Goal: Task Accomplishment & Management: Use online tool/utility

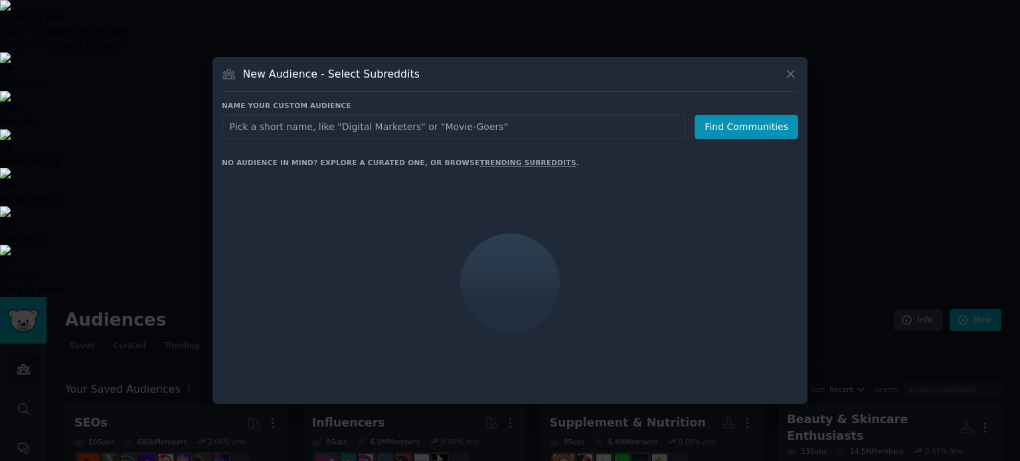
click at [414, 128] on input "text" at bounding box center [453, 127] width 463 height 25
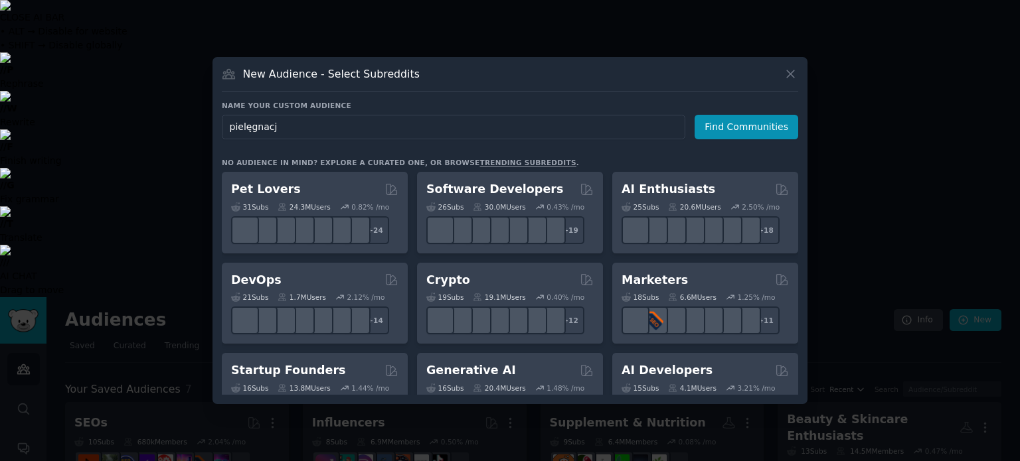
type input "pielęgnacja"
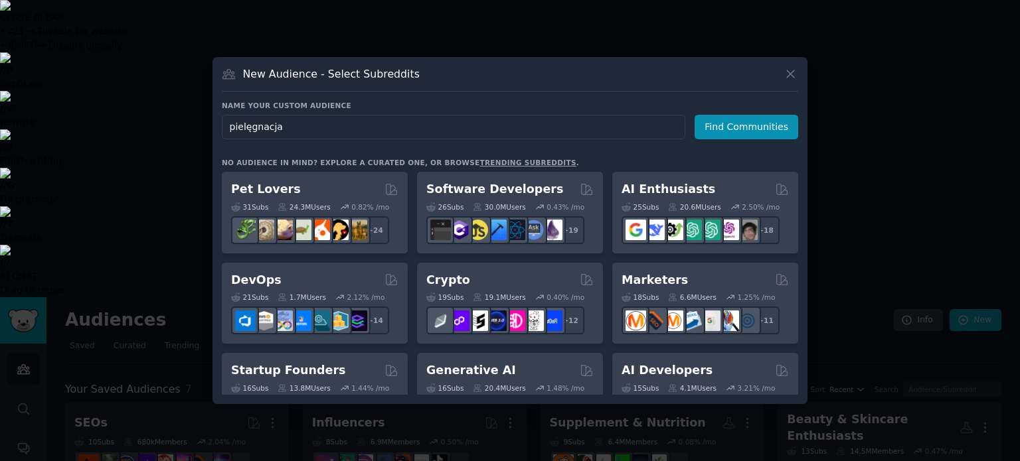
click button "Find Communities" at bounding box center [746, 127] width 104 height 25
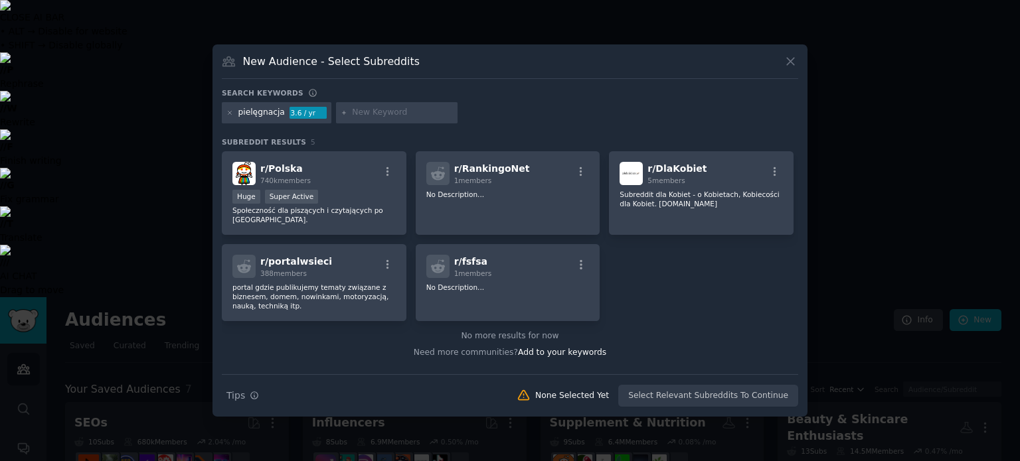
click at [371, 114] on input "text" at bounding box center [402, 113] width 101 height 12
type input "kosmetyki"
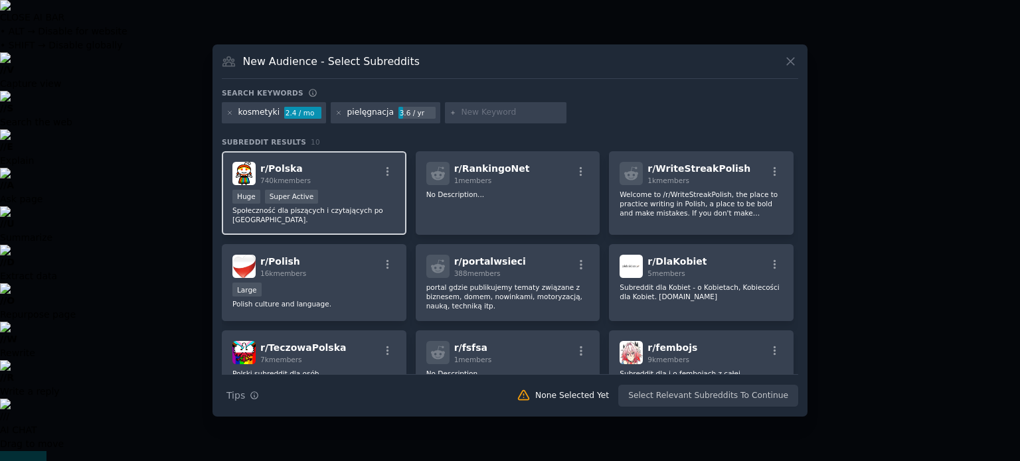
click at [279, 169] on span "r/ [GEOGRAPHIC_DATA]" at bounding box center [281, 168] width 42 height 11
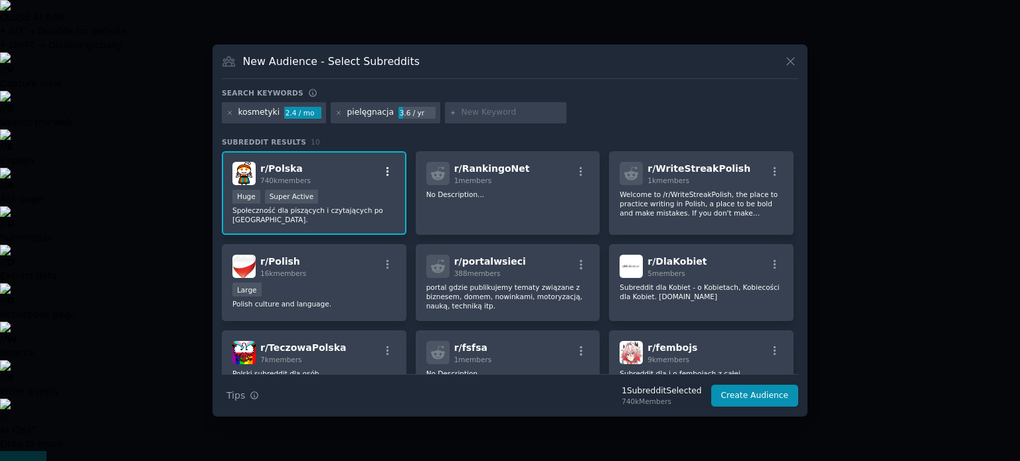
click at [382, 175] on icon "button" at bounding box center [388, 172] width 12 height 12
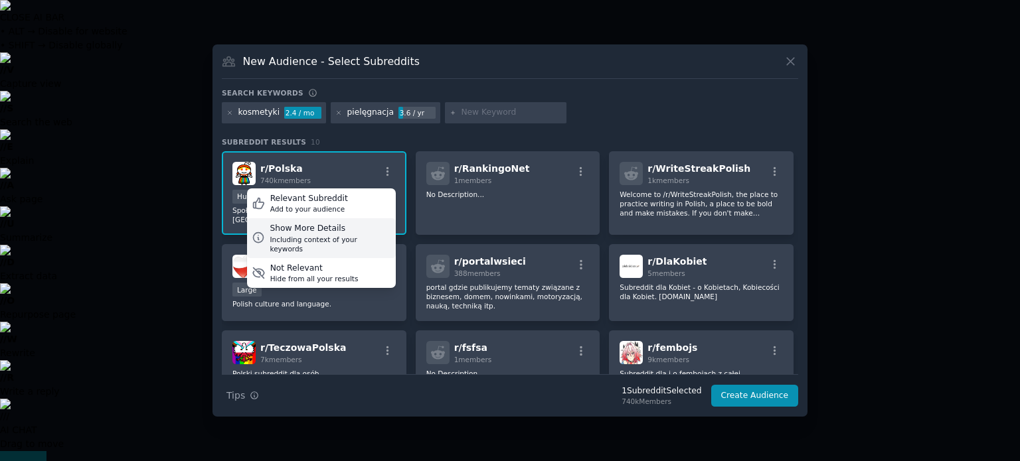
click at [338, 228] on div "Show More Details" at bounding box center [330, 229] width 121 height 12
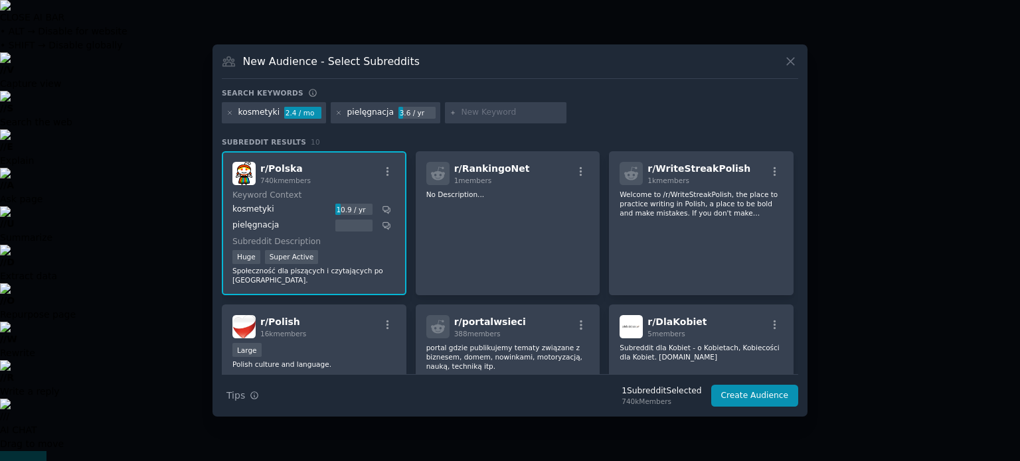
click at [356, 185] on div "r/ Polska 740k members Keyword Context kosmetyki 10.9 / yr pielęgnacja Subreddi…" at bounding box center [314, 223] width 185 height 145
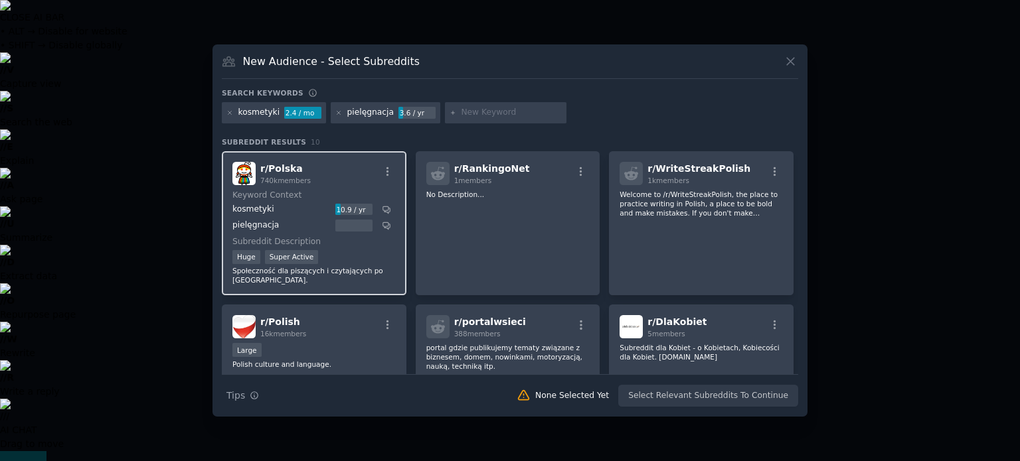
click at [356, 185] on div "r/ Polska 740k members Keyword Context kosmetyki 10.9 / yr pielęgnacja Subreddi…" at bounding box center [314, 223] width 185 height 145
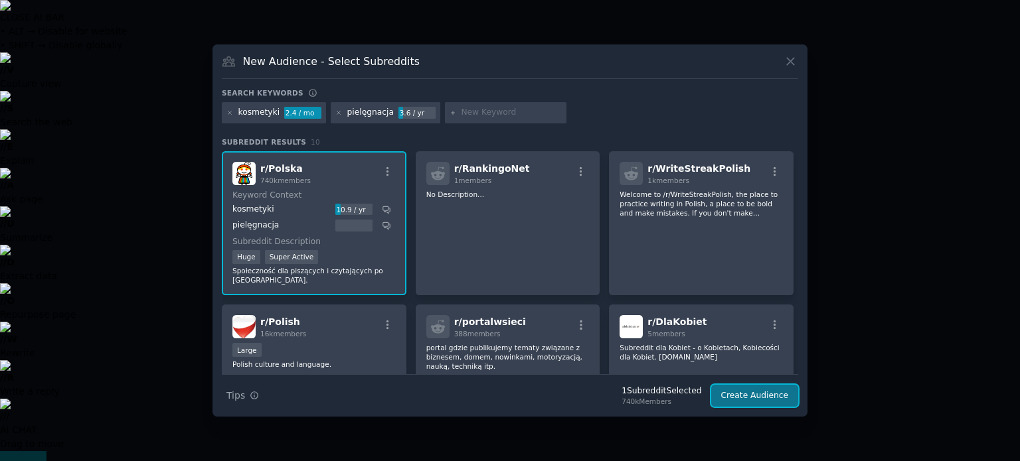
click at [723, 399] on button "Create Audience" at bounding box center [755, 396] width 88 height 23
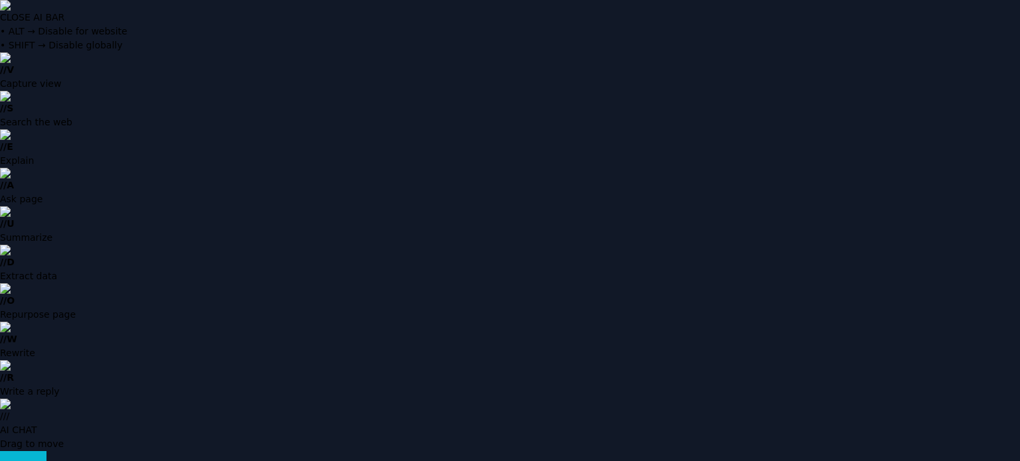
type input "pielęgnacja"
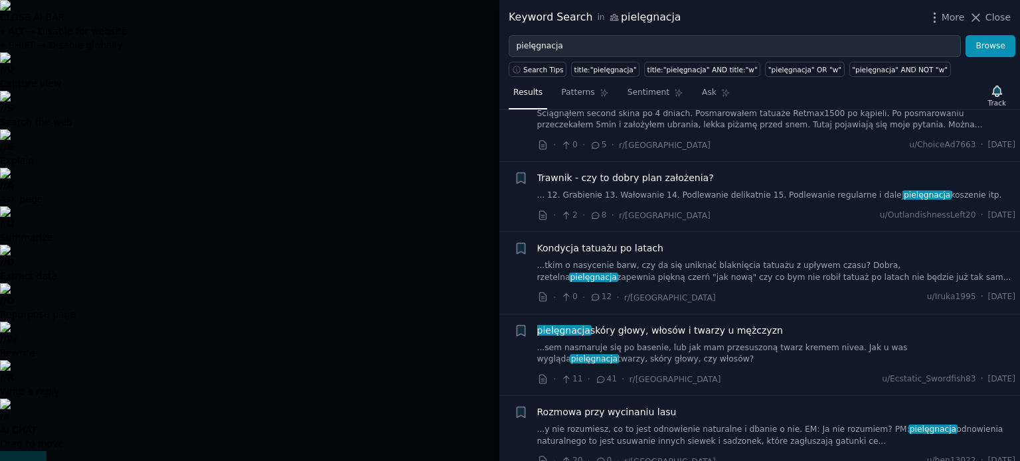
scroll to position [382, 0]
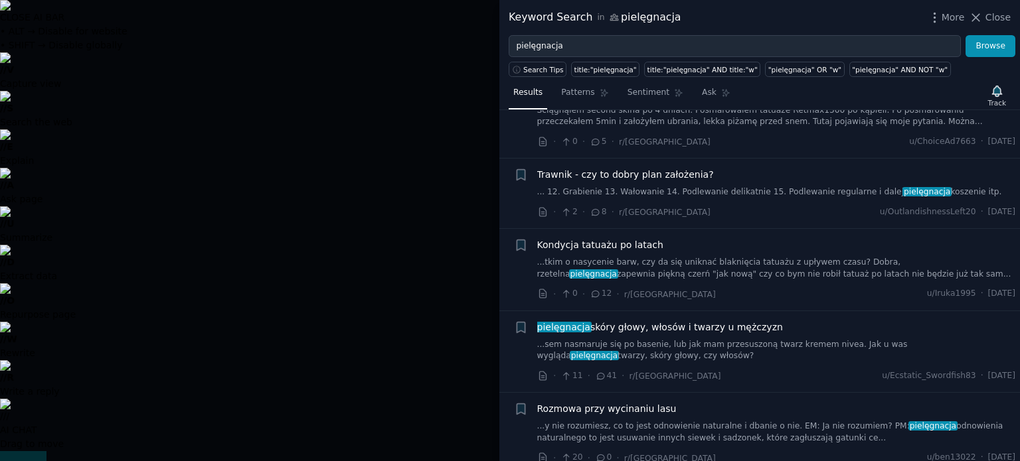
click at [364, 61] on div at bounding box center [510, 230] width 1020 height 461
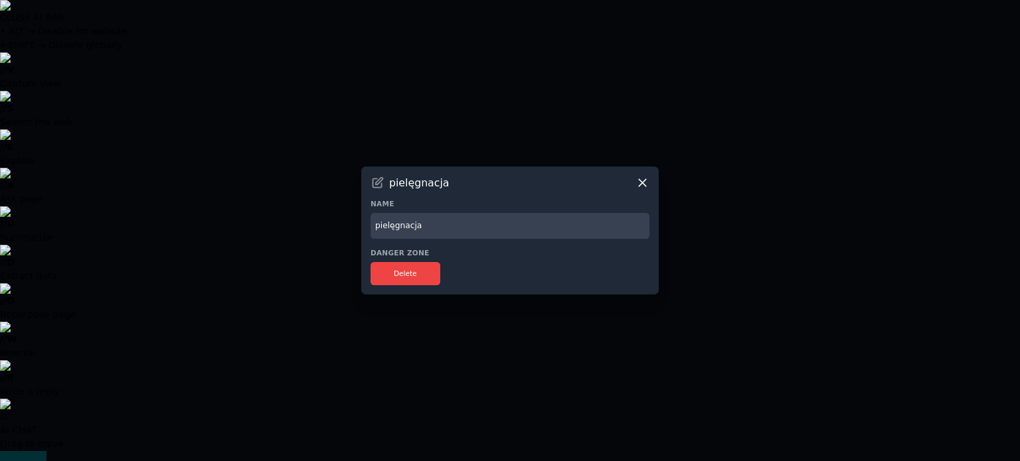
click at [410, 222] on input "pielęgnacja" at bounding box center [509, 226] width 279 height 26
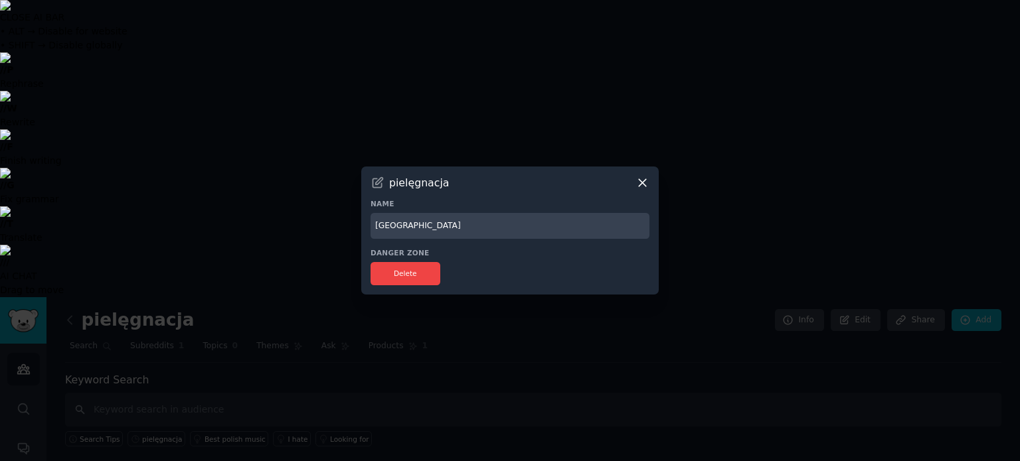
type input "[GEOGRAPHIC_DATA]"
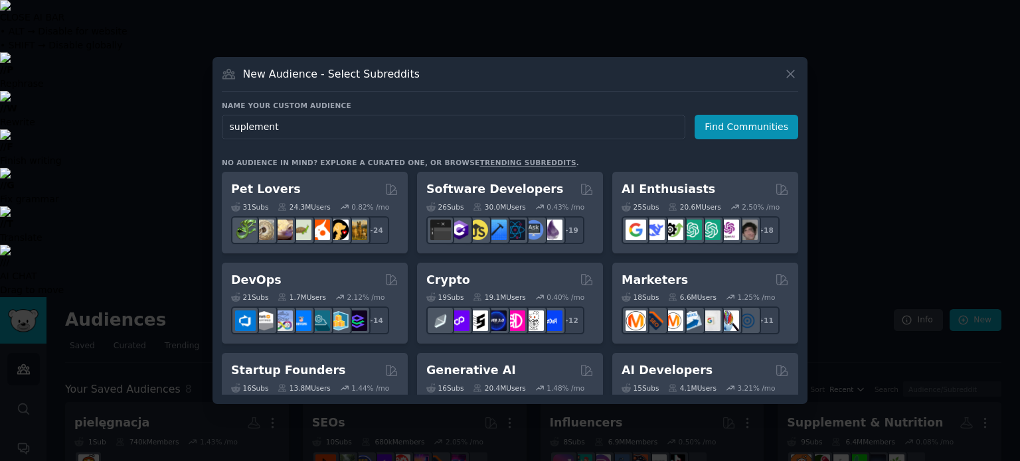
type input "suplementy"
click button "Find Communities" at bounding box center [746, 127] width 104 height 25
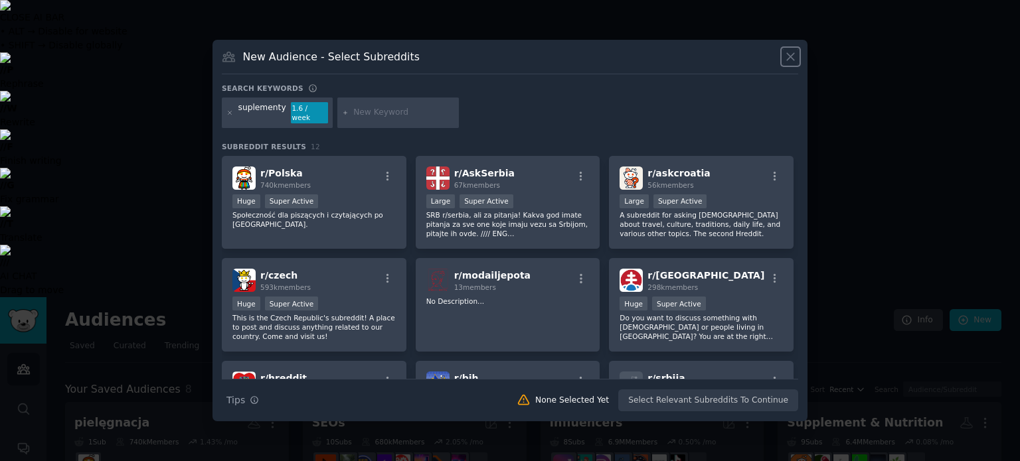
click at [787, 56] on icon at bounding box center [790, 57] width 14 height 14
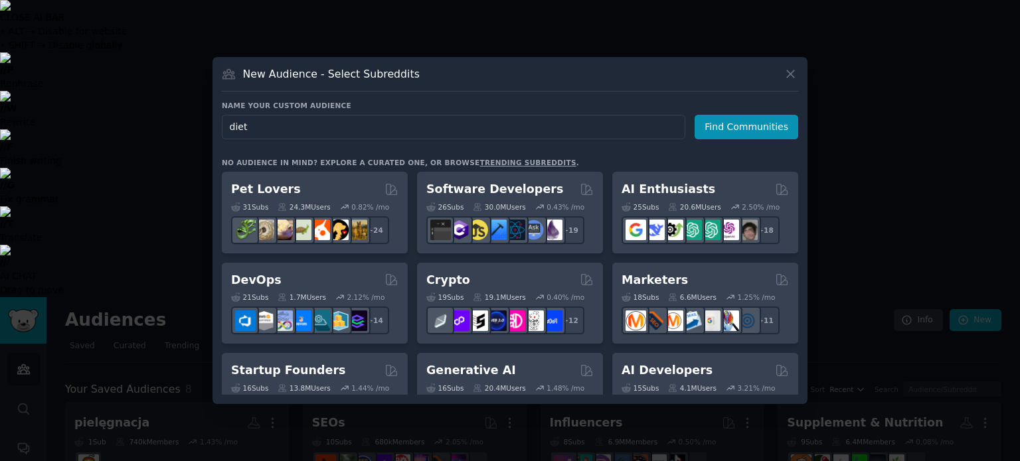
type input "dieta"
click button "Find Communities" at bounding box center [746, 127] width 104 height 25
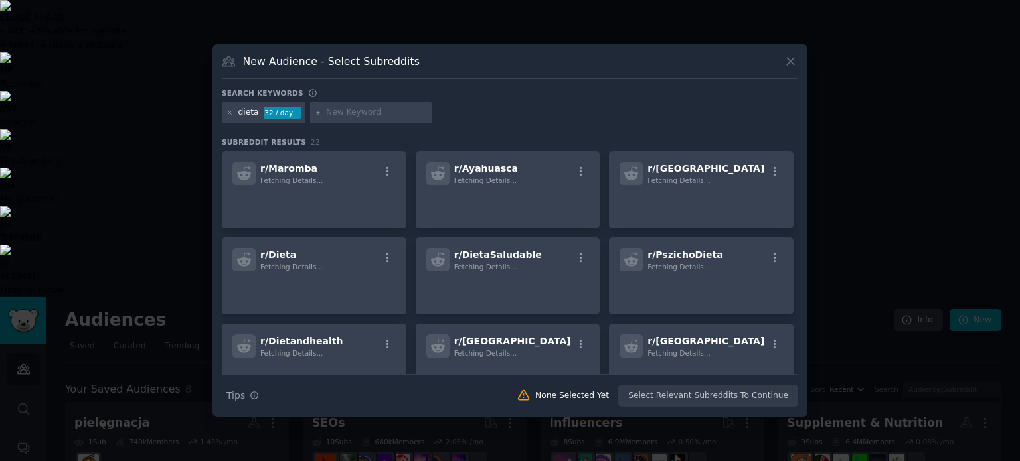
click at [380, 108] on input "text" at bounding box center [376, 113] width 101 height 12
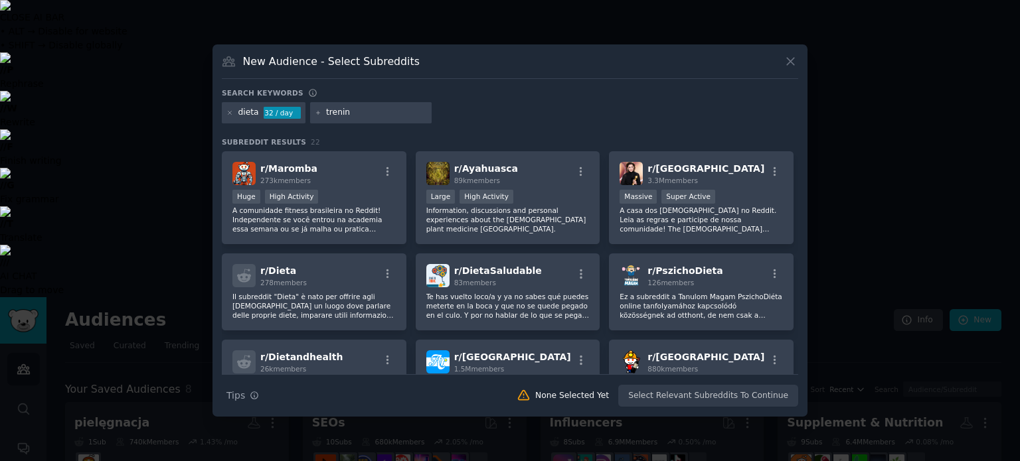
type input "trening"
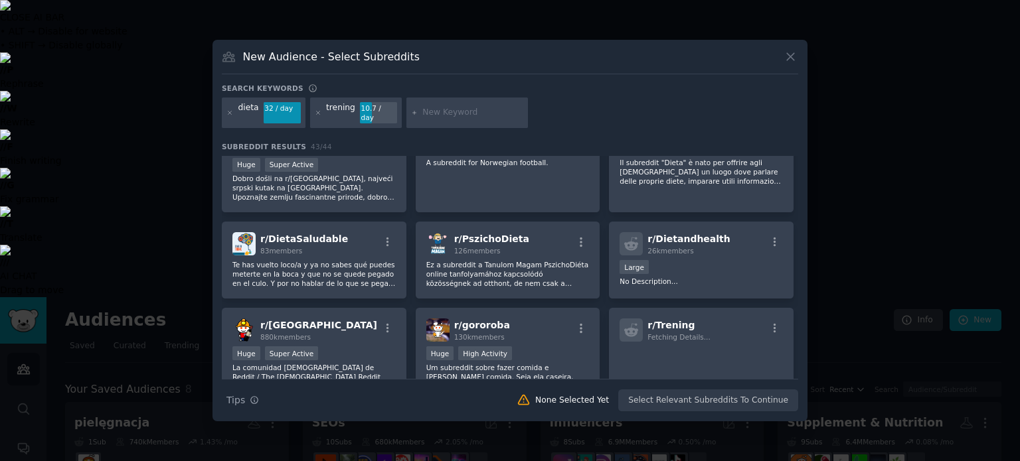
scroll to position [71, 0]
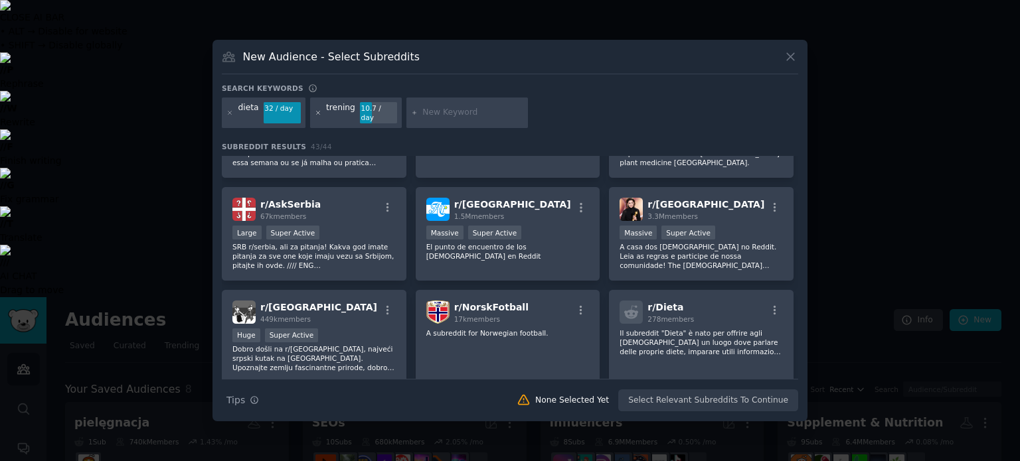
click at [315, 113] on icon at bounding box center [318, 113] width 7 height 7
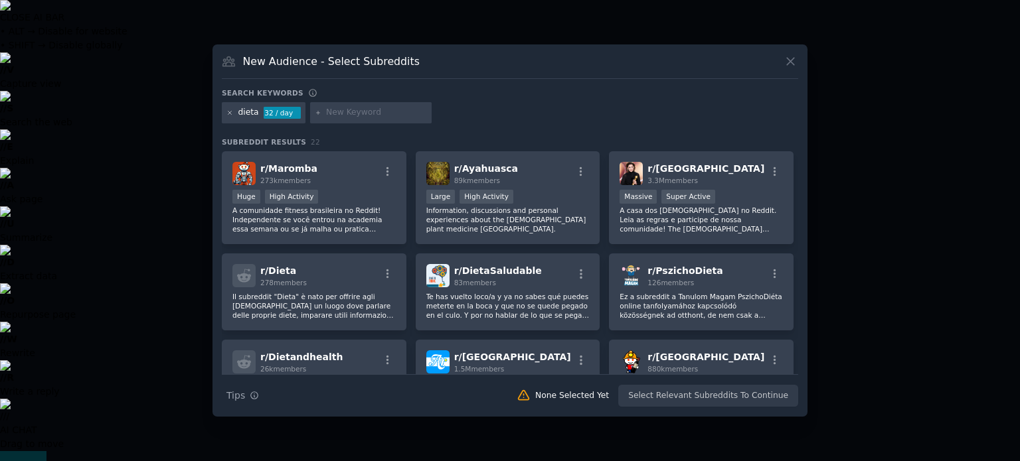
click at [228, 111] on icon at bounding box center [229, 113] width 7 height 7
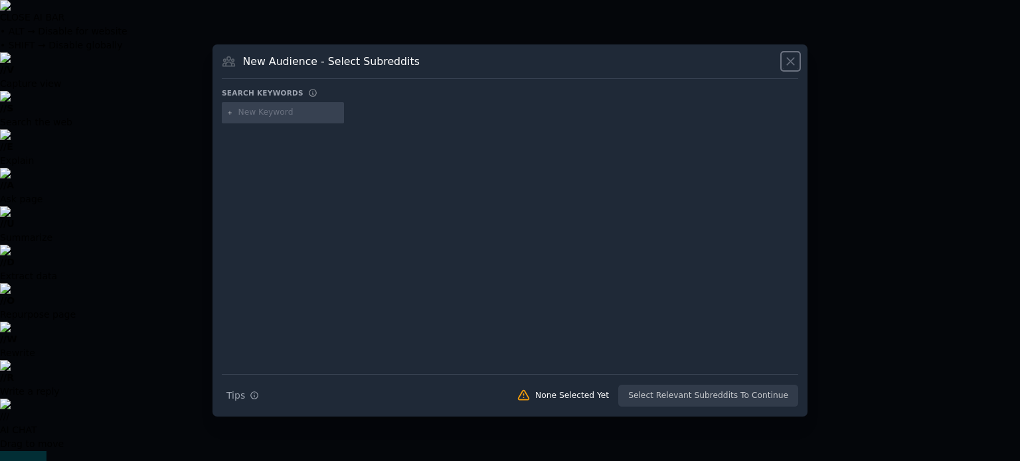
click at [788, 62] on icon at bounding box center [790, 61] width 14 height 14
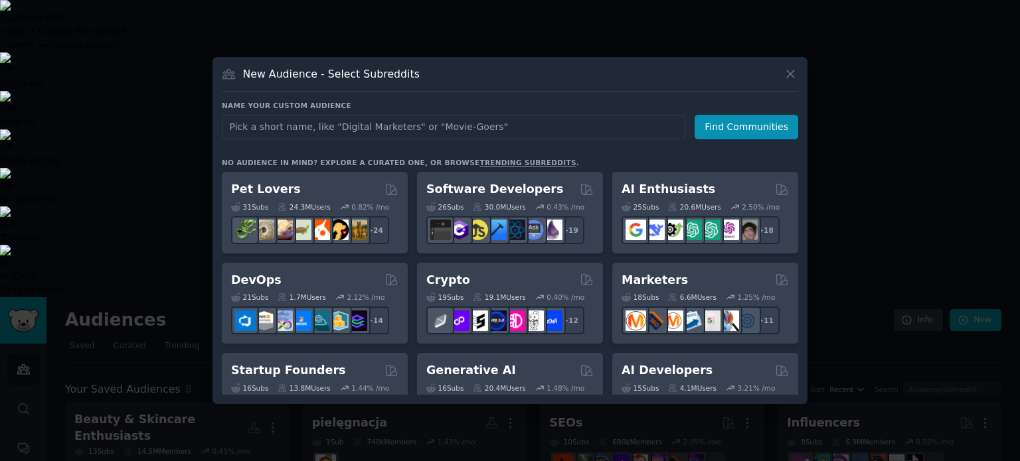
type input "Pflege"
click at [714, 134] on button "Find Communities" at bounding box center [746, 127] width 104 height 25
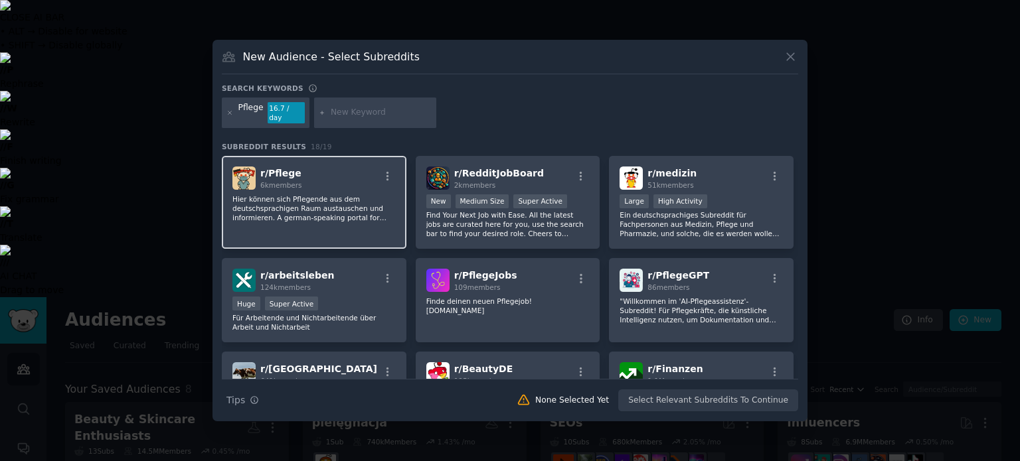
click at [323, 195] on p "Hier können sich Pflegende aus dem deutschsprachigen Raum austauschen und infor…" at bounding box center [313, 209] width 163 height 28
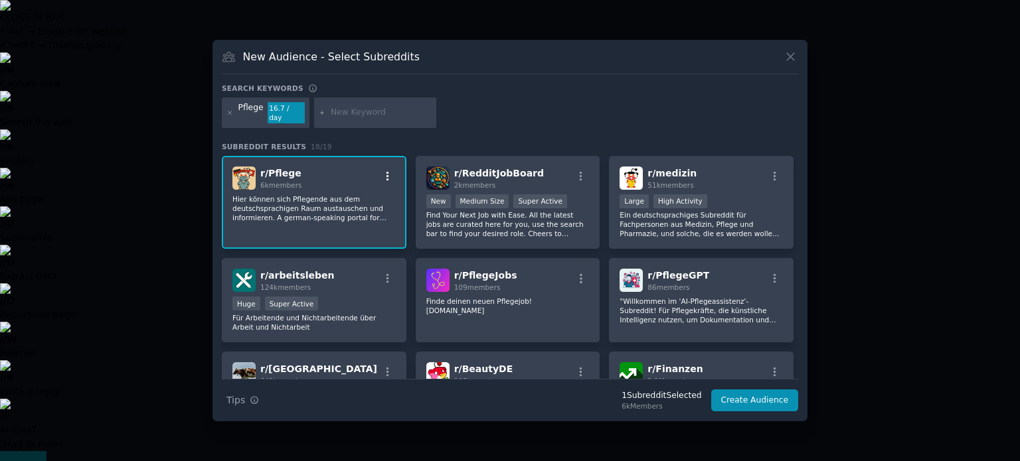
click at [387, 171] on icon "button" at bounding box center [388, 177] width 12 height 12
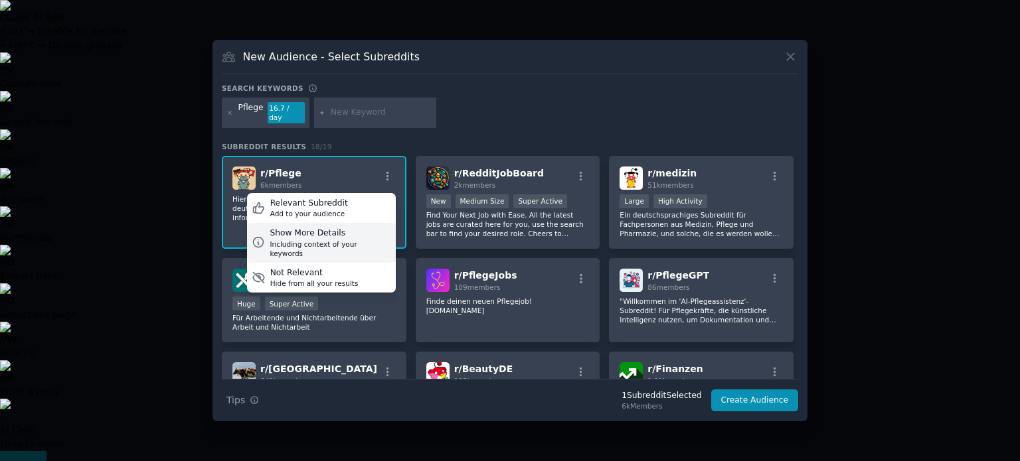
click at [321, 243] on div "Including context of your keywords" at bounding box center [330, 249] width 121 height 19
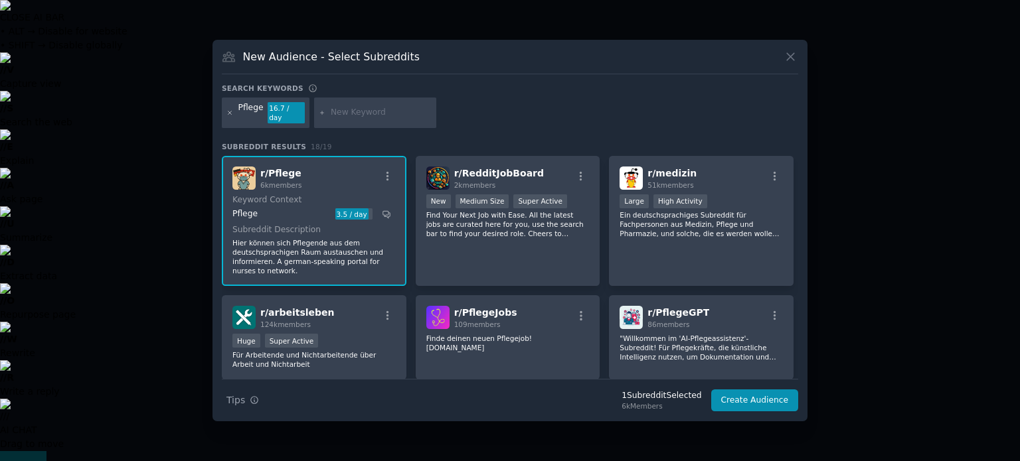
click at [233, 111] on icon at bounding box center [229, 113] width 7 height 7
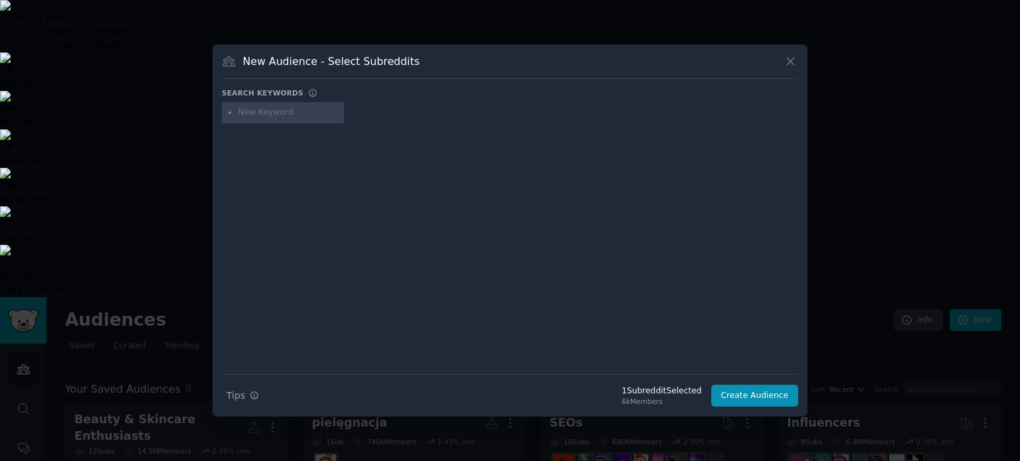
click at [278, 111] on input "text" at bounding box center [288, 113] width 101 height 12
click at [794, 66] on icon at bounding box center [790, 61] width 7 height 7
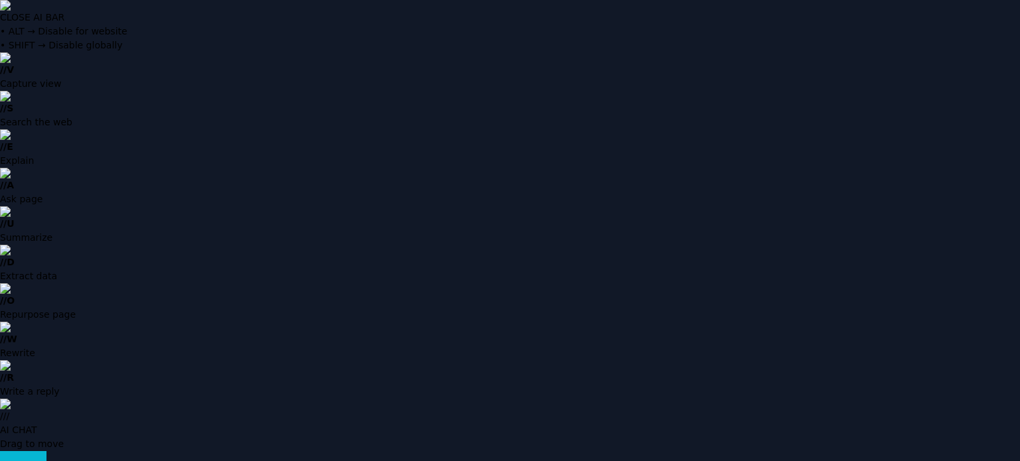
type input "krem do twarzy"
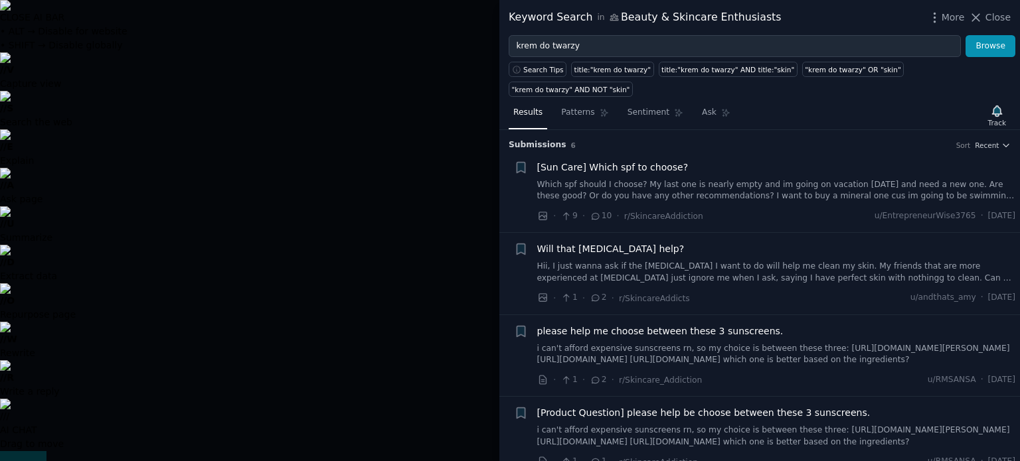
drag, startPoint x: 319, startPoint y: 94, endPoint x: 260, endPoint y: 89, distance: 59.3
click at [319, 94] on div at bounding box center [510, 230] width 1020 height 461
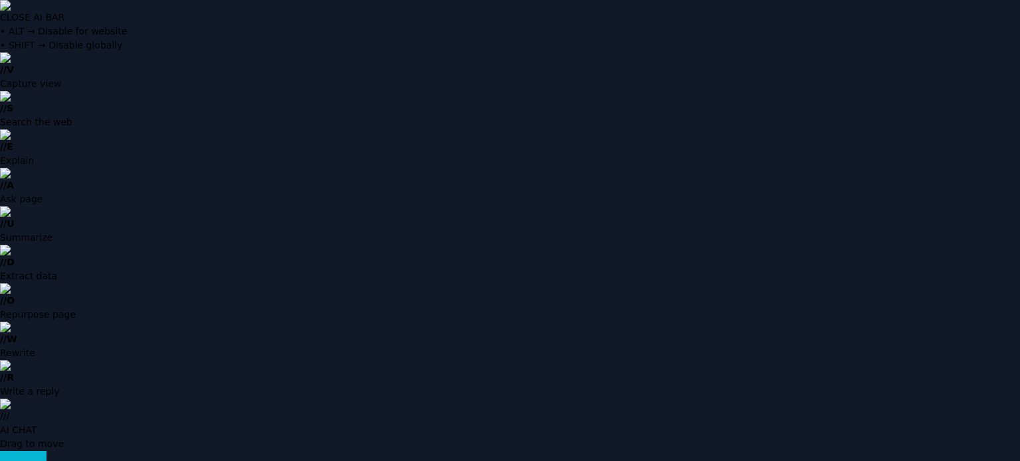
type input "krem do twarzy"
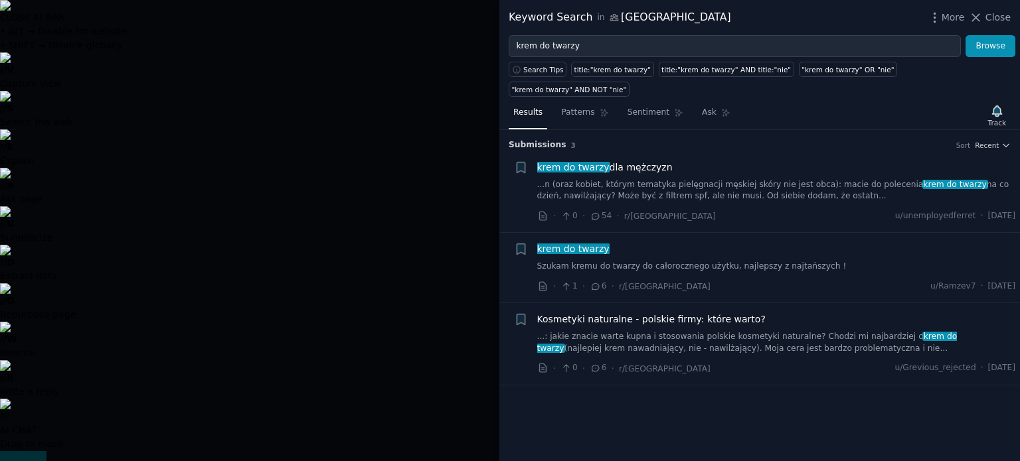
click at [181, 117] on div at bounding box center [510, 230] width 1020 height 461
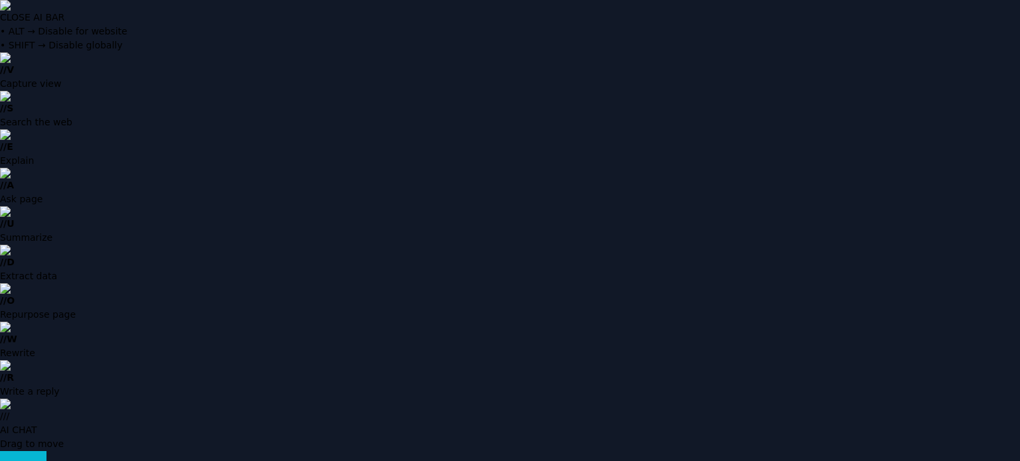
type input "suplementacja"
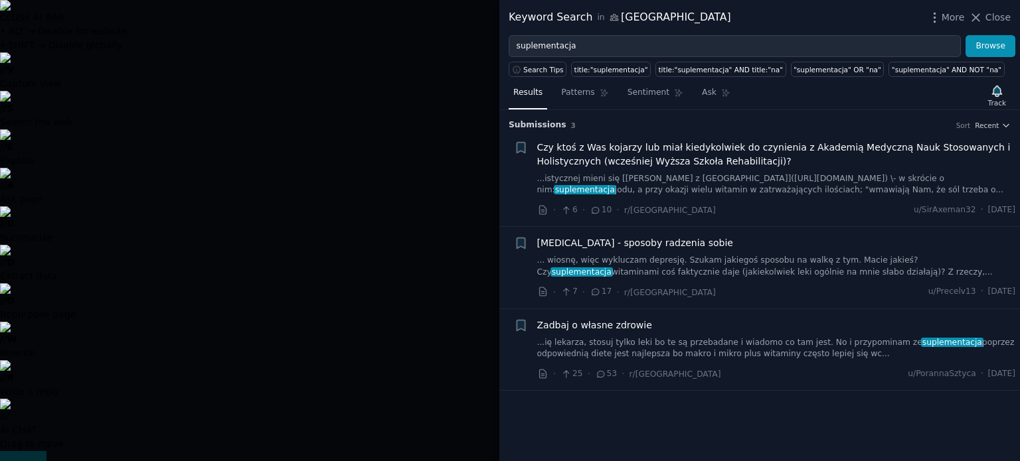
click at [767, 355] on link "...ię lekarza, stosuj tylko leki bo te są przebadane i wiadomo co tam jest. No …" at bounding box center [776, 348] width 479 height 23
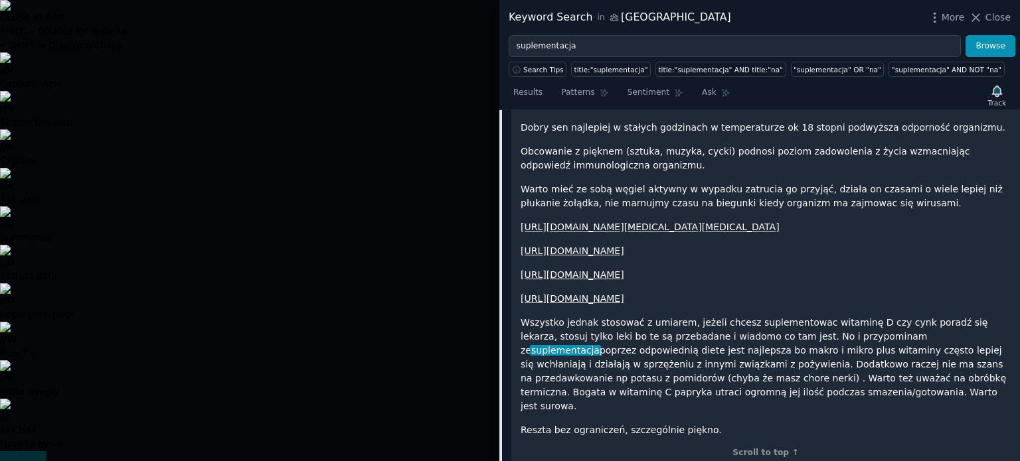
scroll to position [544, 0]
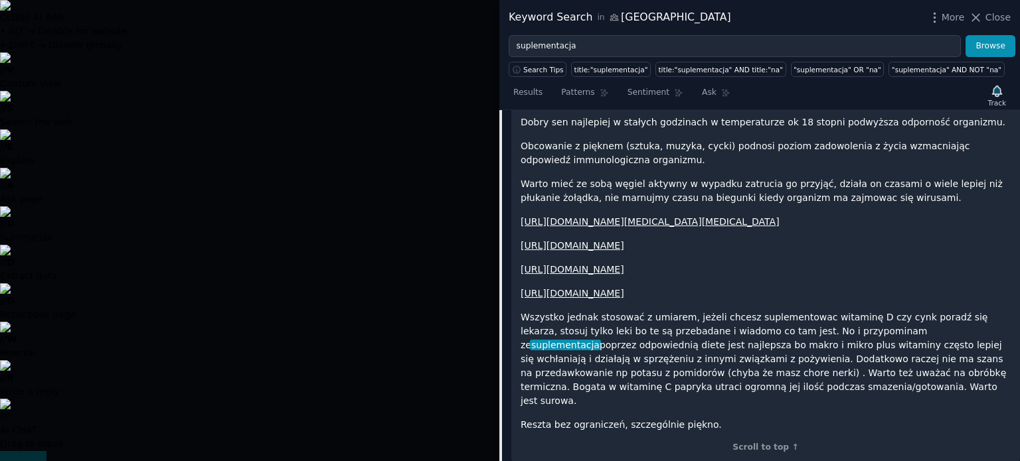
click at [345, 123] on div at bounding box center [510, 230] width 1020 height 461
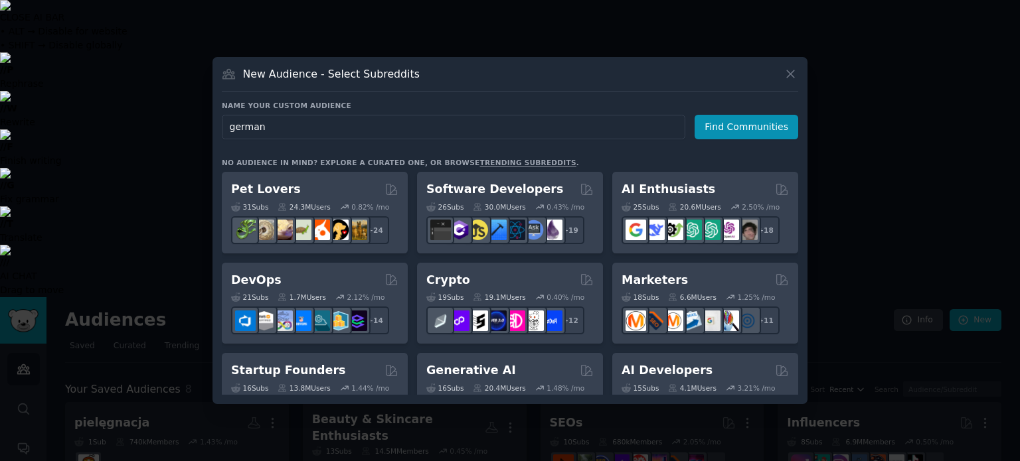
type input "[GEOGRAPHIC_DATA]"
click button "Find Communities" at bounding box center [746, 127] width 104 height 25
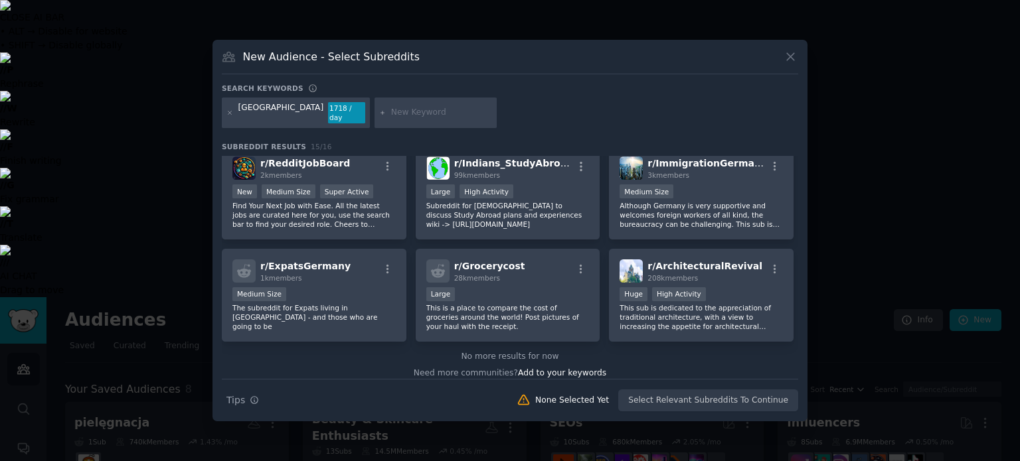
scroll to position [315, 0]
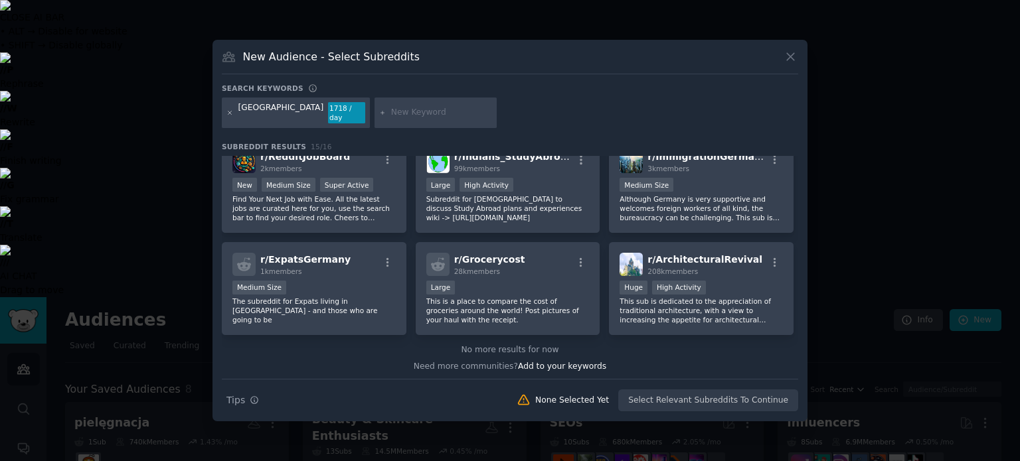
click at [226, 111] on icon at bounding box center [229, 113] width 7 height 7
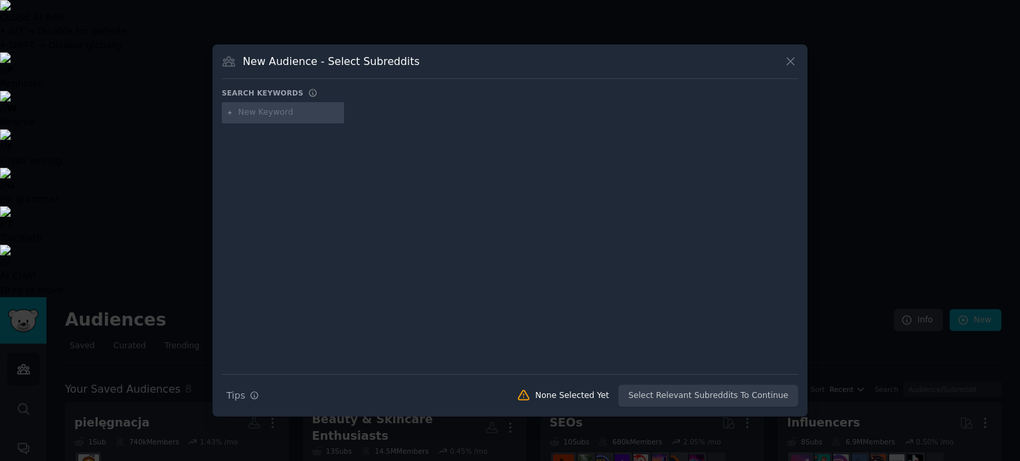
click at [260, 111] on input "text" at bounding box center [288, 113] width 101 height 12
type input "[GEOGRAPHIC_DATA]"
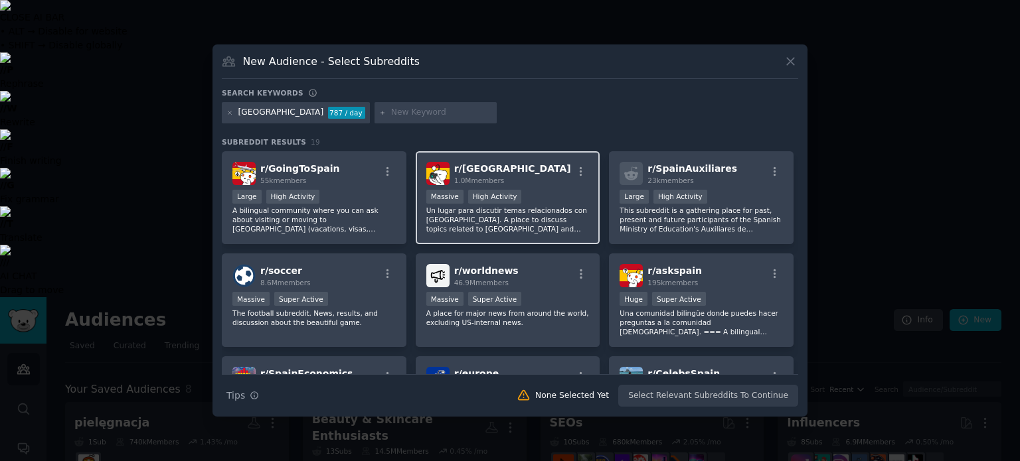
click at [520, 175] on div "r/ [GEOGRAPHIC_DATA] 1.0M members" at bounding box center [507, 173] width 163 height 23
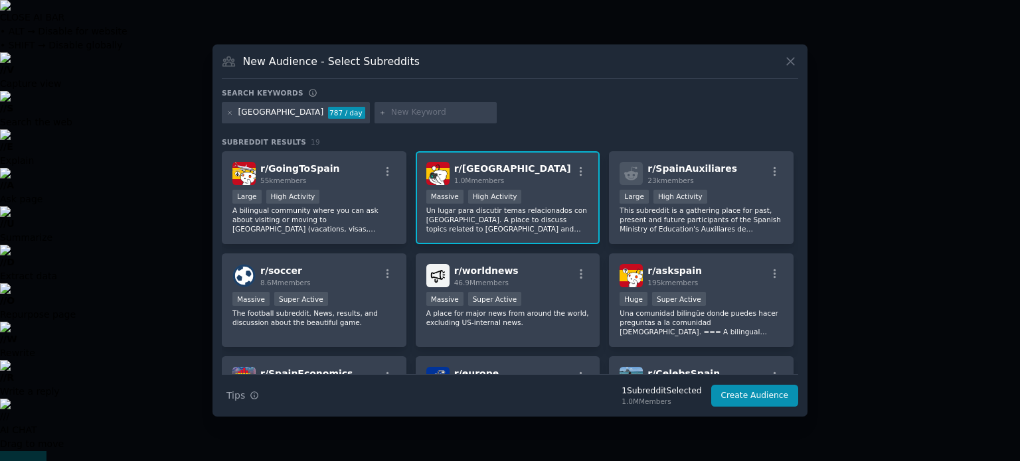
scroll to position [66, 0]
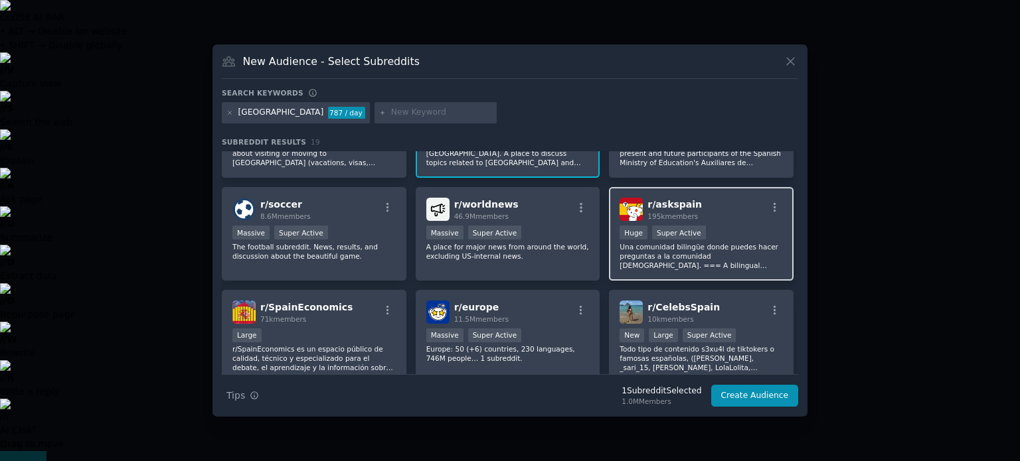
click at [690, 243] on p "Una comunidad bilingüe donde puedes hacer preguntas a la comunidad [DEMOGRAPHIC…" at bounding box center [700, 256] width 163 height 28
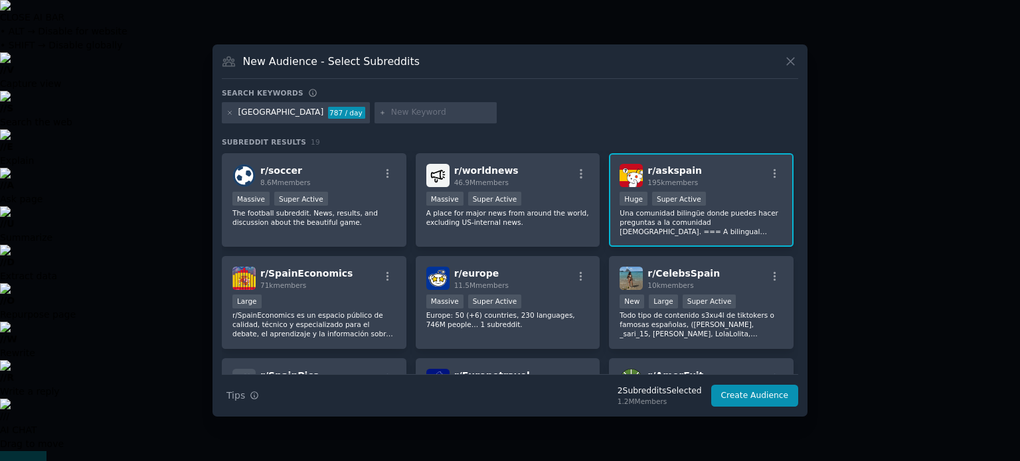
scroll to position [133, 0]
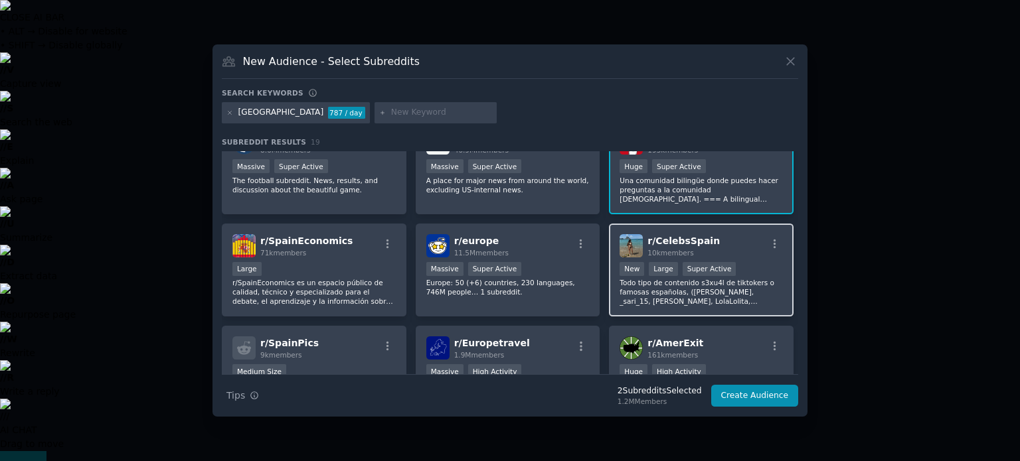
click at [734, 246] on div "r/ CelebsSpain 10k members" at bounding box center [700, 245] width 163 height 23
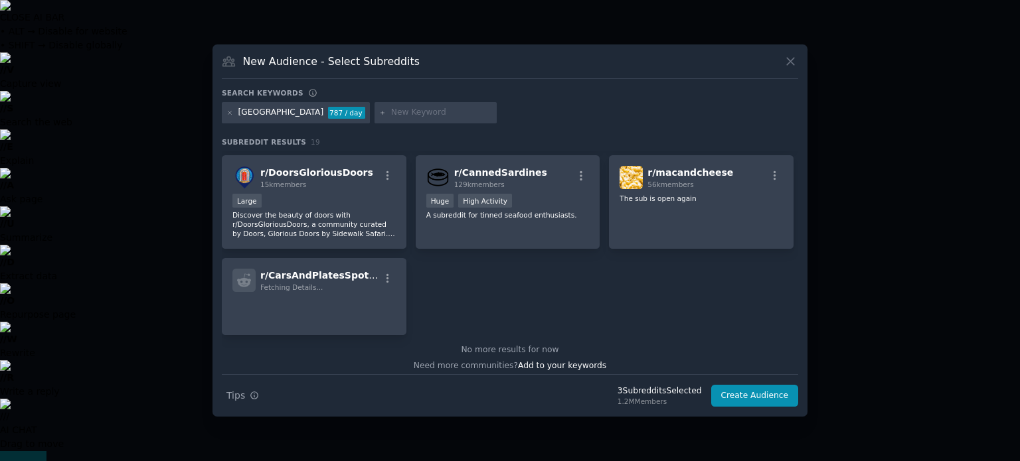
scroll to position [512, 0]
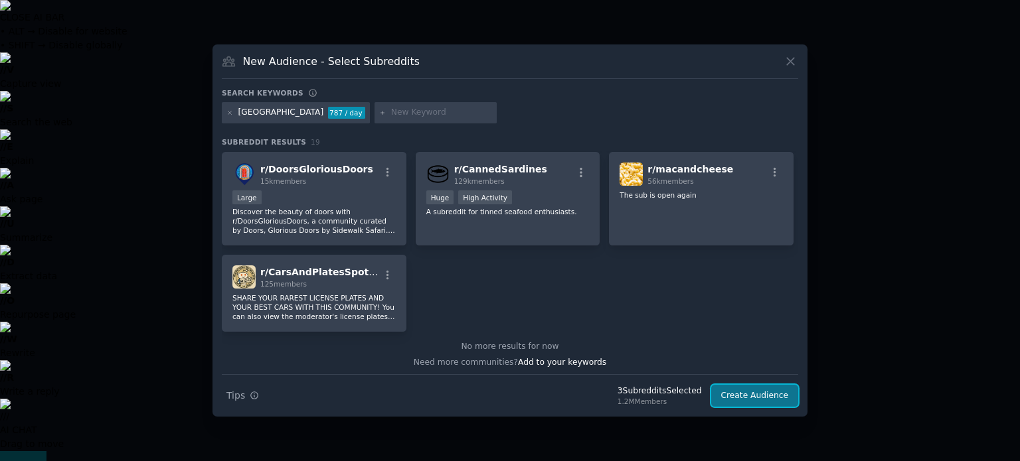
click at [738, 398] on button "Create Audience" at bounding box center [755, 396] width 88 height 23
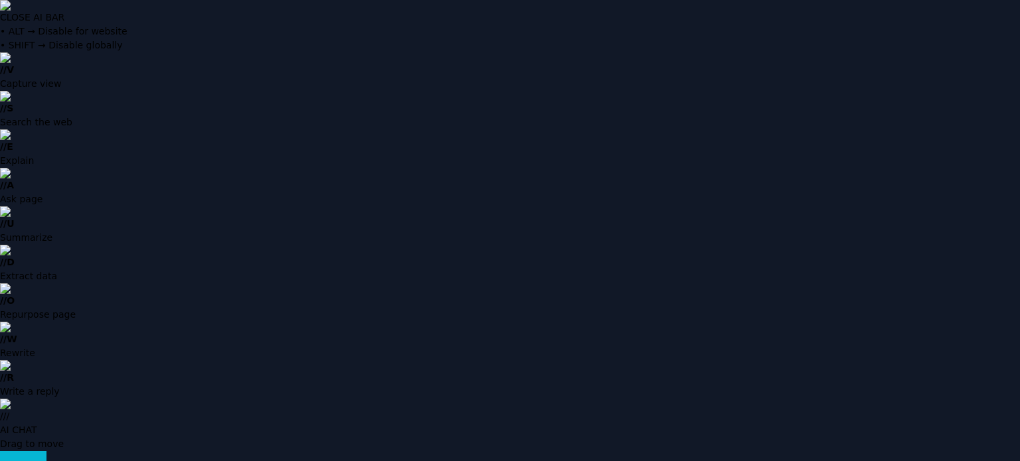
type input "colageno"
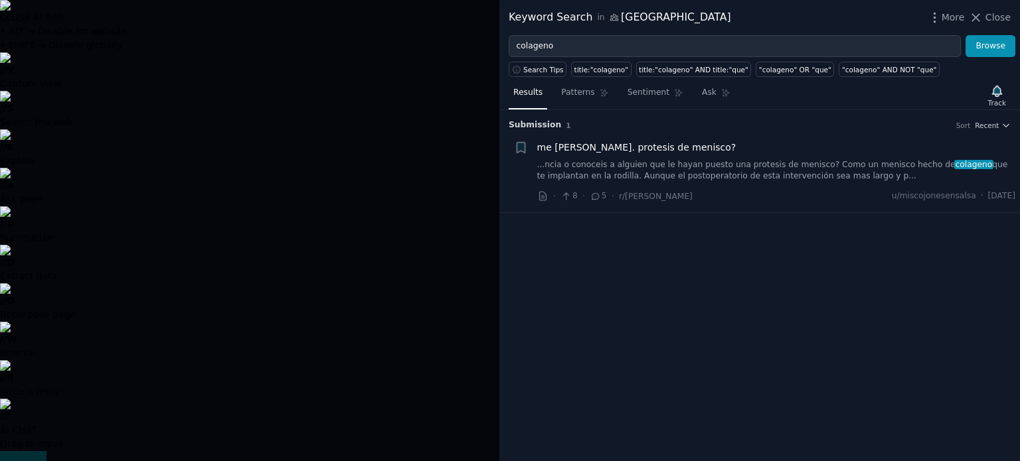
click at [240, 132] on div at bounding box center [510, 230] width 1020 height 461
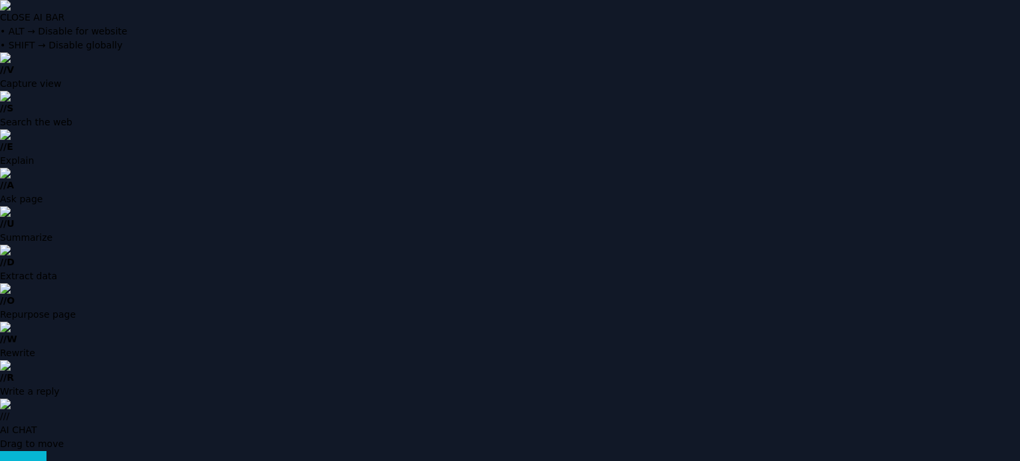
paste input "crema facial"
type input "crema facial"
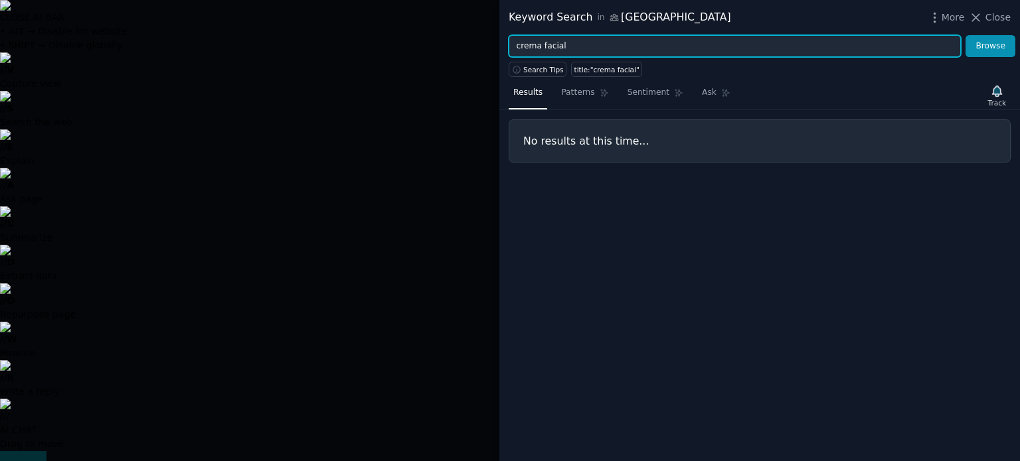
click at [526, 47] on input "crema facial" at bounding box center [735, 46] width 452 height 23
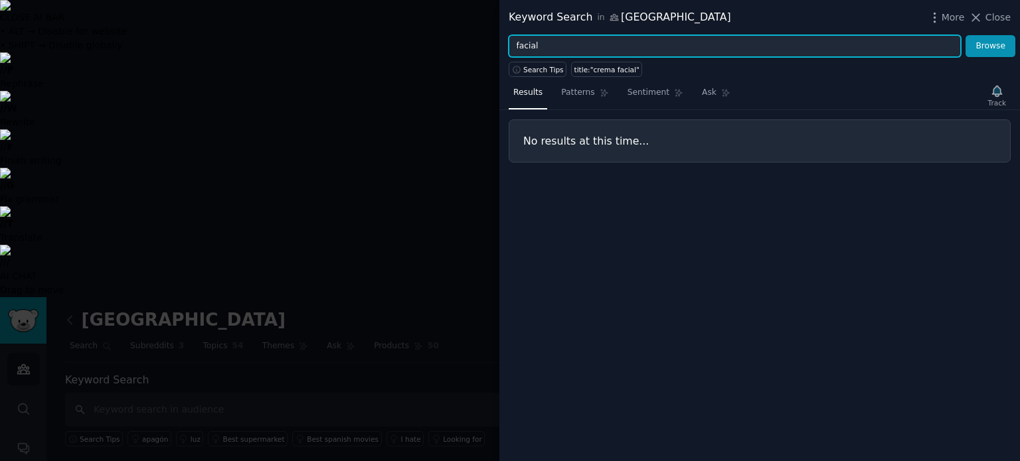
click at [965, 35] on button "Browse" at bounding box center [990, 46] width 50 height 23
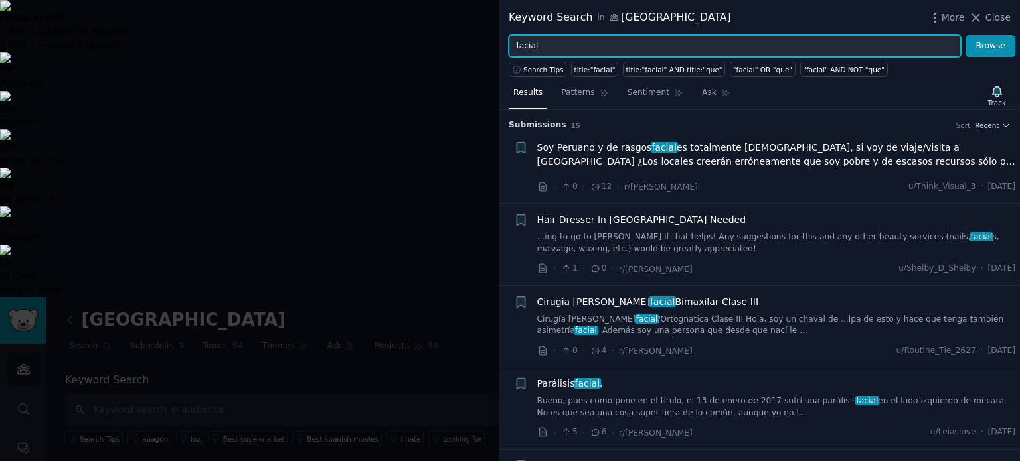
click at [526, 47] on input "facial" at bounding box center [735, 46] width 452 height 23
type input "skincare"
click at [965, 35] on button "Browse" at bounding box center [990, 46] width 50 height 23
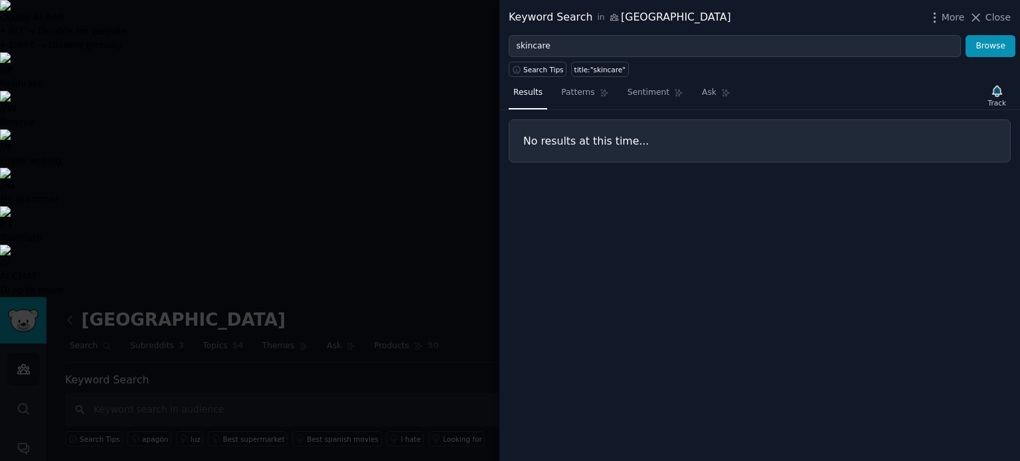
click at [384, 78] on div at bounding box center [510, 230] width 1020 height 461
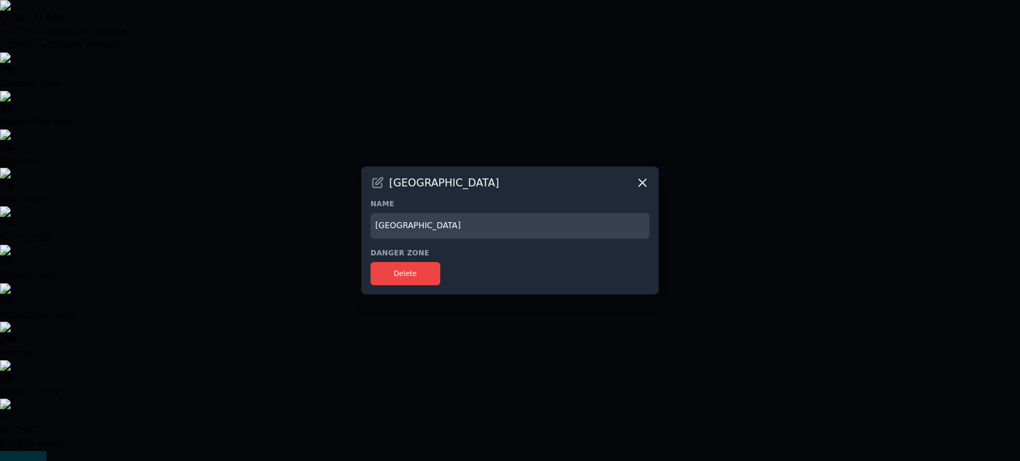
click at [404, 222] on input "[GEOGRAPHIC_DATA]" at bounding box center [509, 226] width 279 height 26
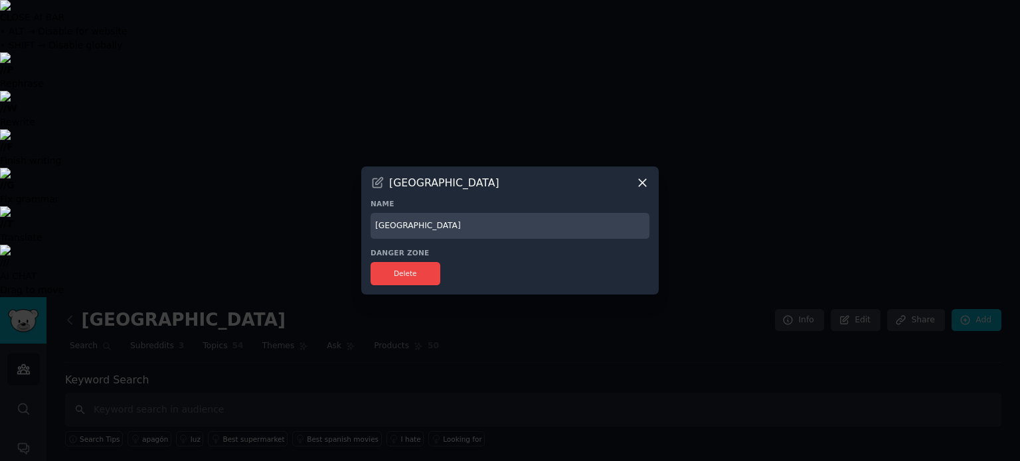
click at [404, 222] on input "[GEOGRAPHIC_DATA]" at bounding box center [509, 226] width 279 height 26
type input "[GEOGRAPHIC_DATA]"
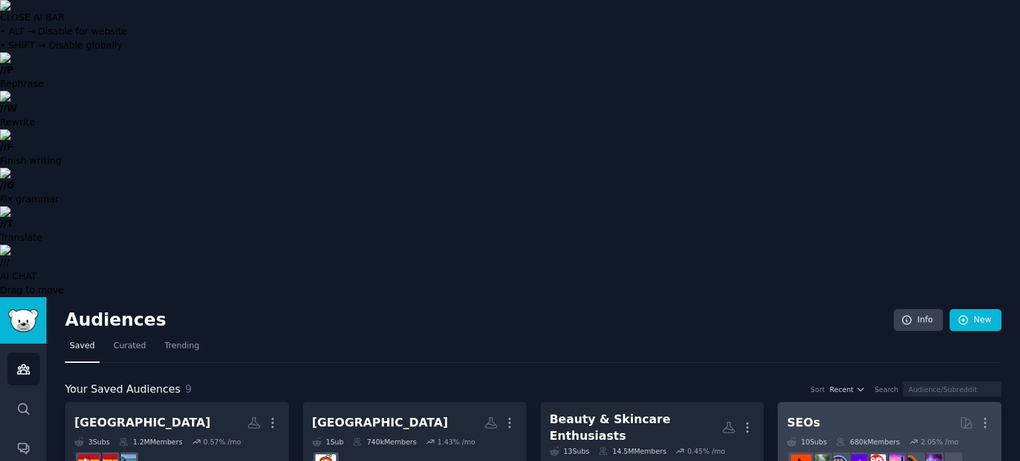
click at [807, 415] on div "SEOs" at bounding box center [803, 423] width 33 height 17
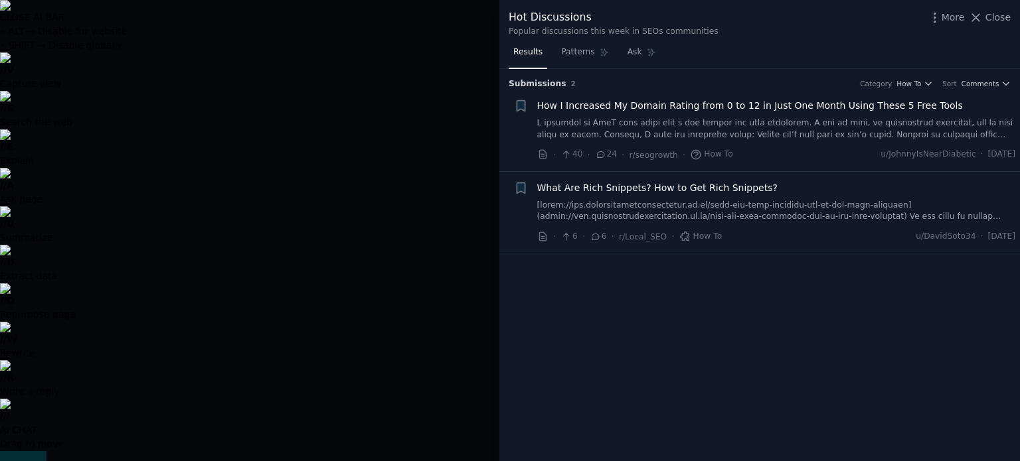
click at [361, 79] on div at bounding box center [510, 230] width 1020 height 461
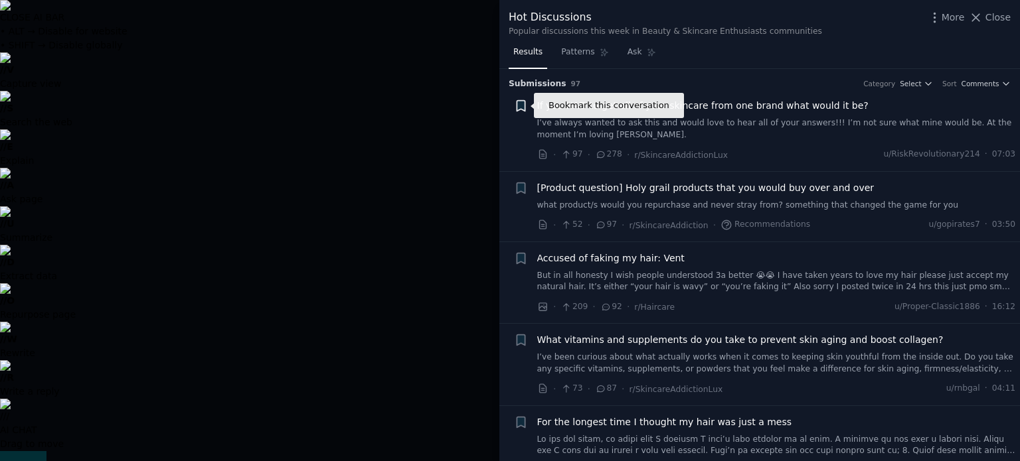
click at [518, 107] on icon "button" at bounding box center [520, 106] width 8 height 11
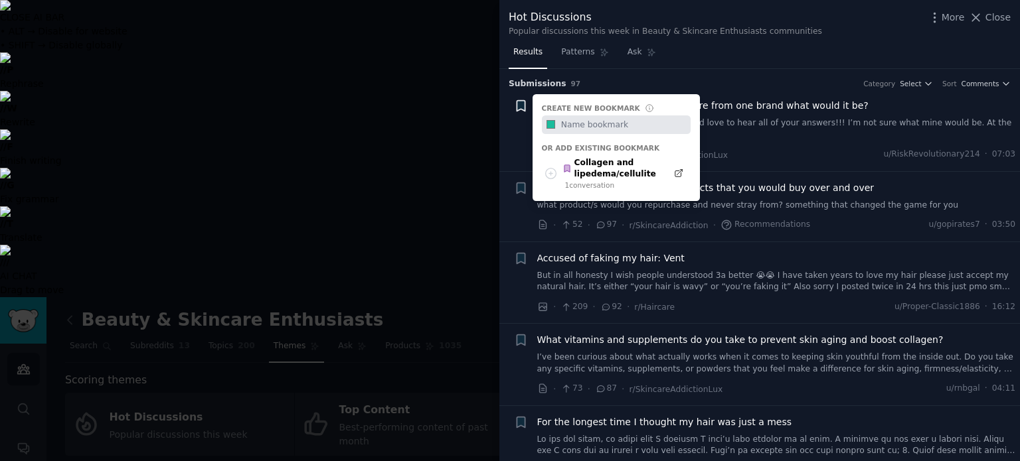
click at [518, 107] on div "+ Create new bookmark #1abc9c Or add existing bookmark Collagen and lipedema/ce…" at bounding box center [521, 106] width 14 height 14
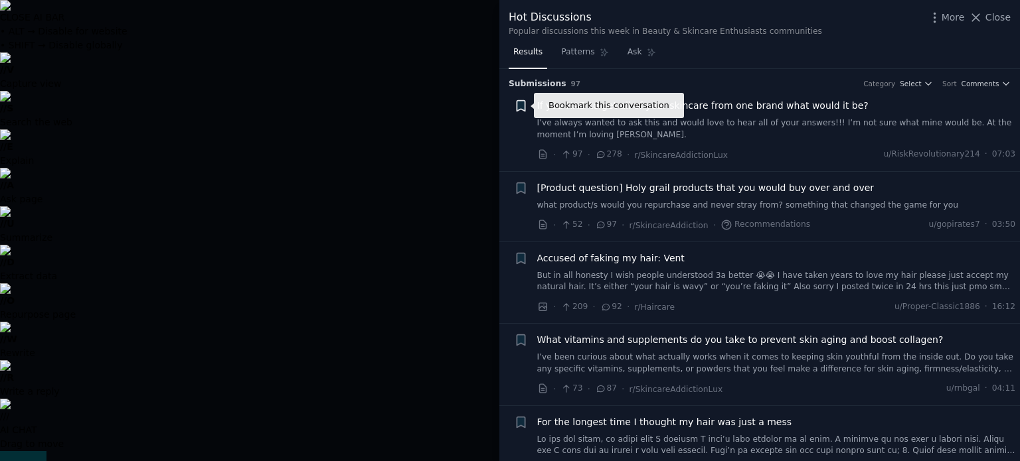
click at [519, 108] on icon "button" at bounding box center [520, 106] width 8 height 11
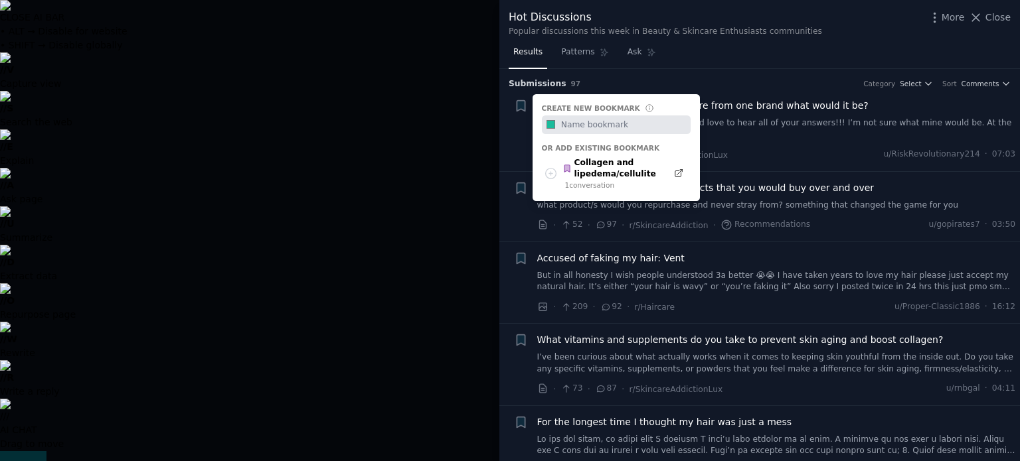
click at [515, 122] on div "Bookmark this conversation + Create new bookmark #1abc9c Or add existing bookma…" at bounding box center [521, 130] width 14 height 63
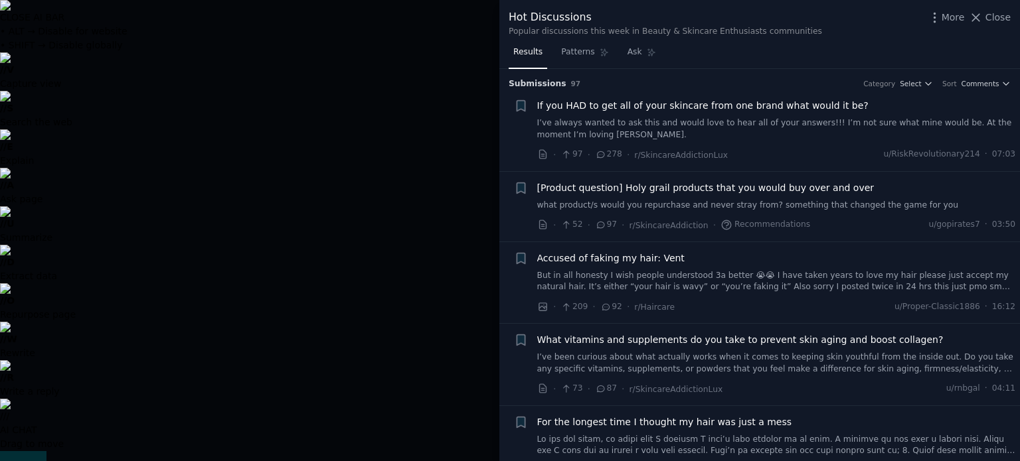
click at [474, 84] on div at bounding box center [510, 230] width 1020 height 461
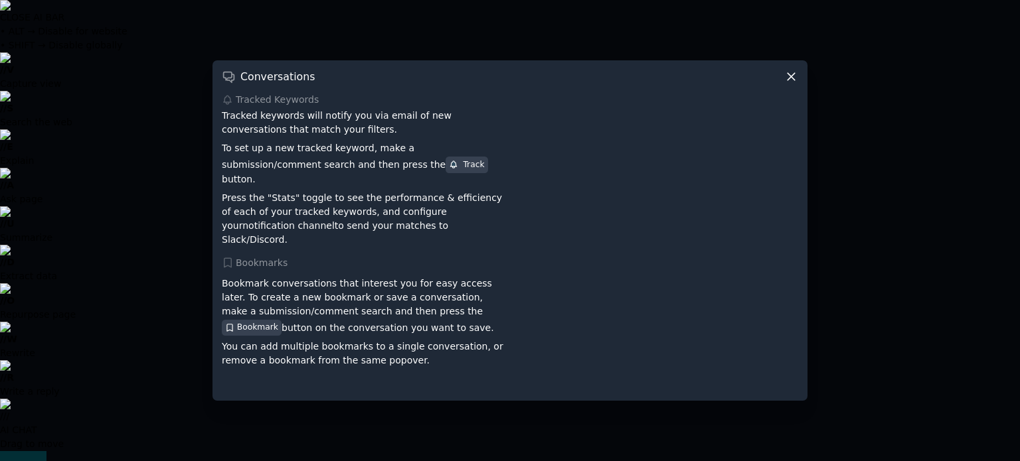
click at [174, 201] on div at bounding box center [510, 230] width 1020 height 461
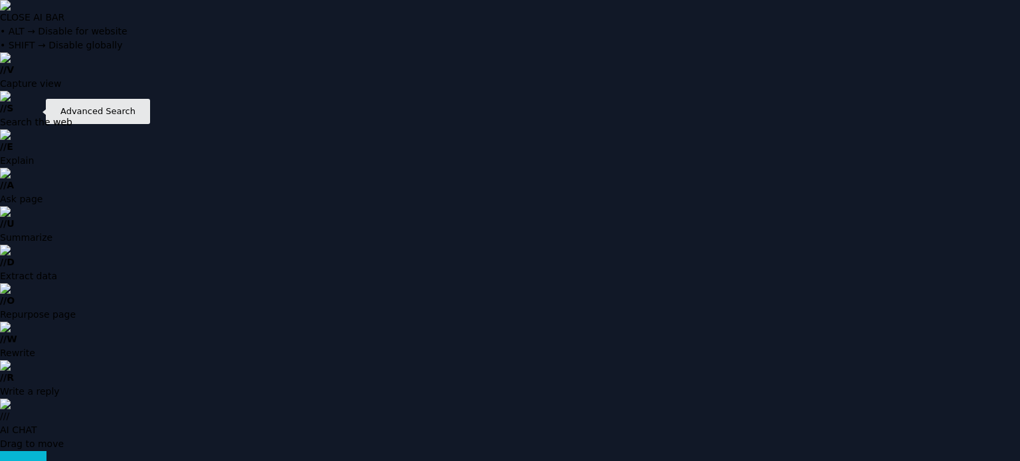
type input "collagen supplementation"
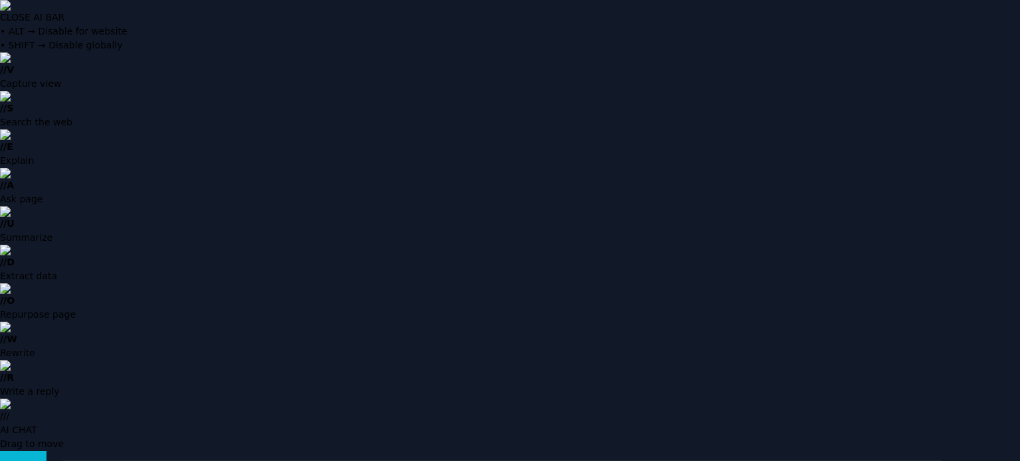
drag, startPoint x: 898, startPoint y: 221, endPoint x: 900, endPoint y: 212, distance: 8.9
type input "collagen supplementation"
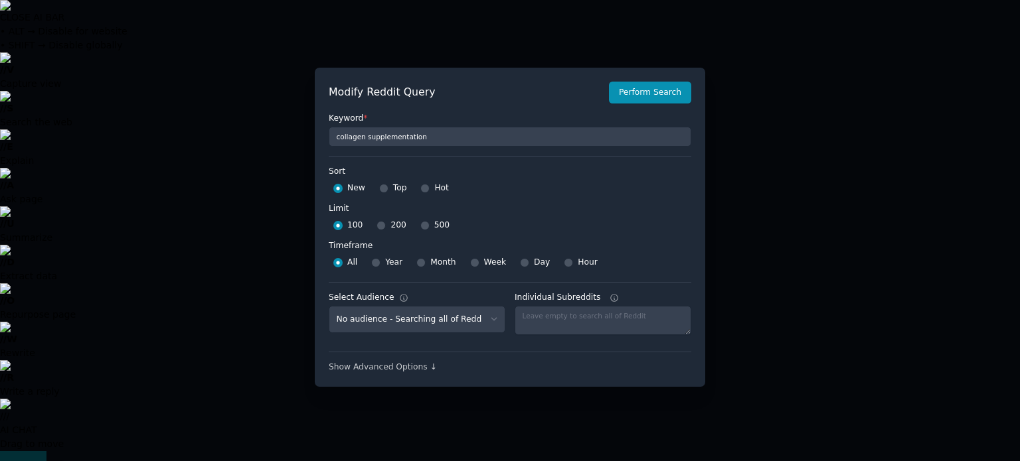
scroll to position [9, 0]
click at [424, 315] on select "No audience - Searching all of Reddit Spain - 3 Subreddits Poland - 1 Subreddit…" at bounding box center [417, 318] width 177 height 27
select select "537223dc3e"
click at [329, 305] on select "No audience - Searching all of Reddit Spain - 3 Subreddits Poland - 1 Subreddit…" at bounding box center [417, 318] width 177 height 27
click at [638, 75] on div "Modify Reddit Query Perform Search Keyword * collagen supplementation Sort Sort…" at bounding box center [510, 226] width 390 height 320
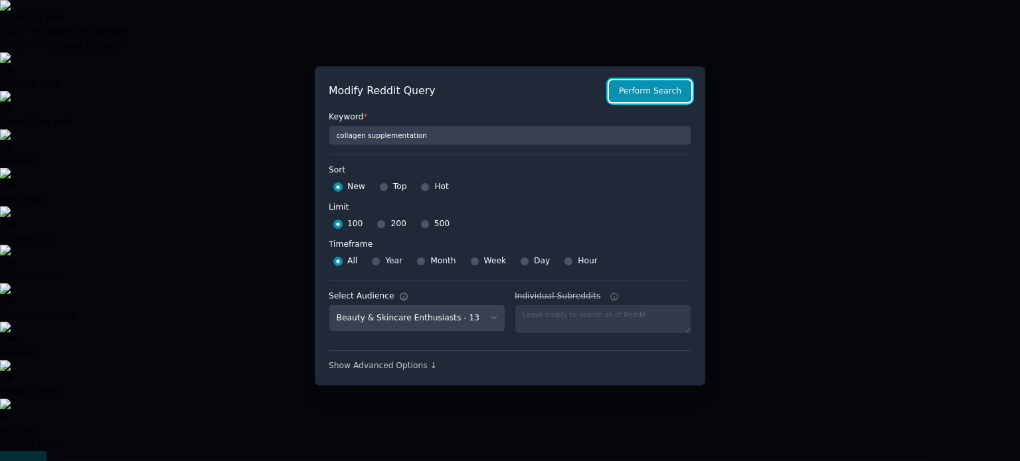
click at [635, 100] on button "Perform Search" at bounding box center [650, 91] width 82 height 23
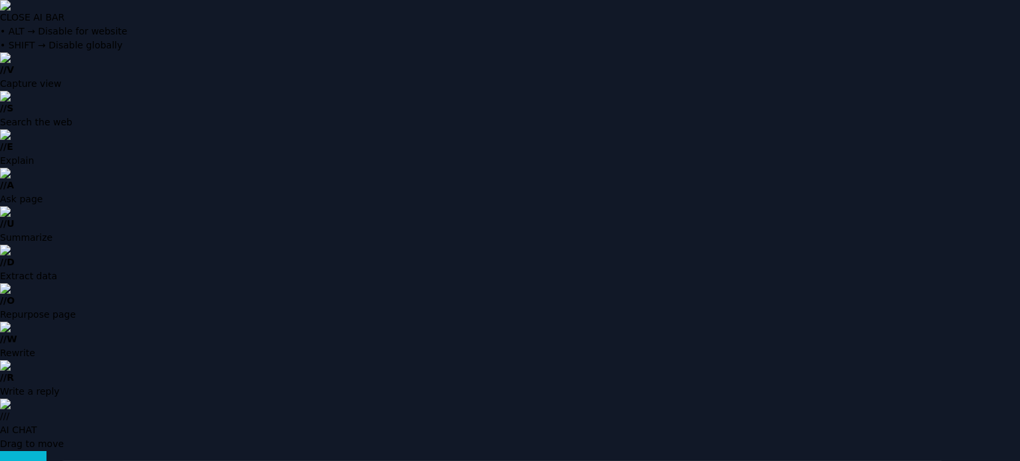
type input "collagen supplementation in Beauty & Skincare Enthusiasts"
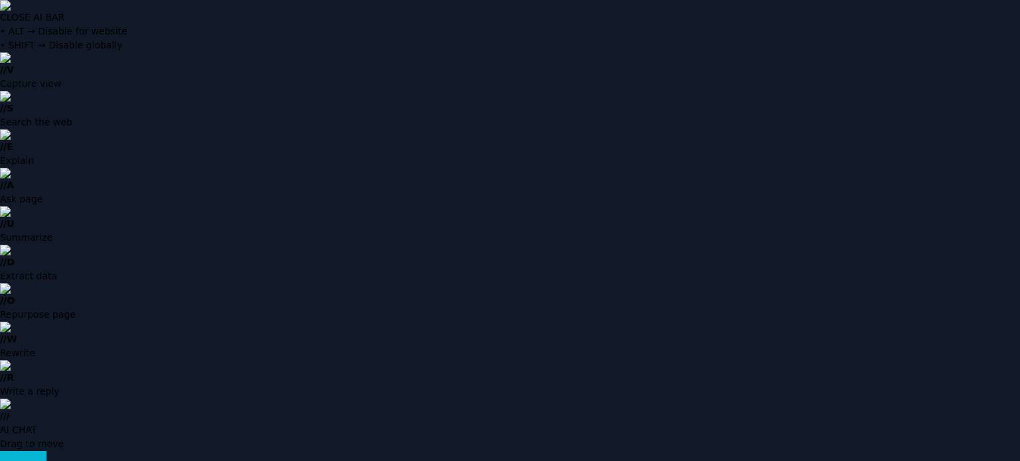
type input "Julia Żugaj"
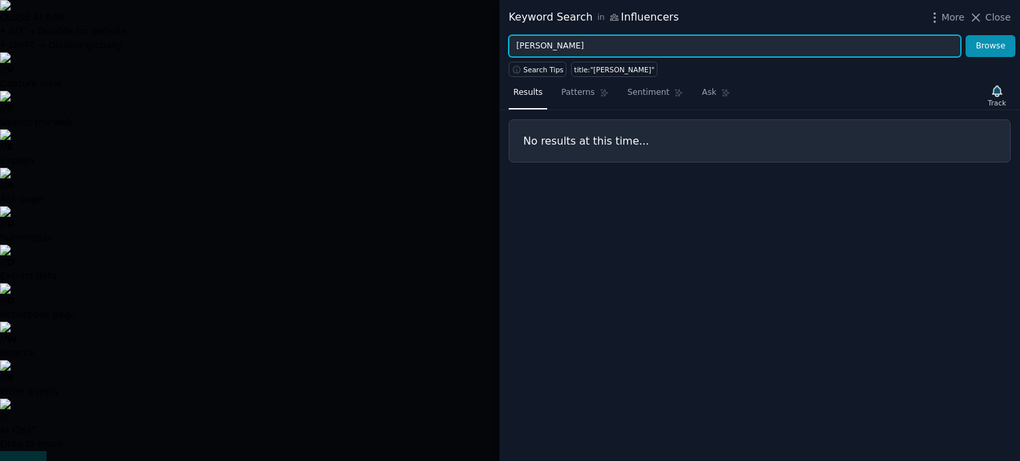
click at [574, 43] on input "Julia Żugaj" at bounding box center [735, 46] width 452 height 23
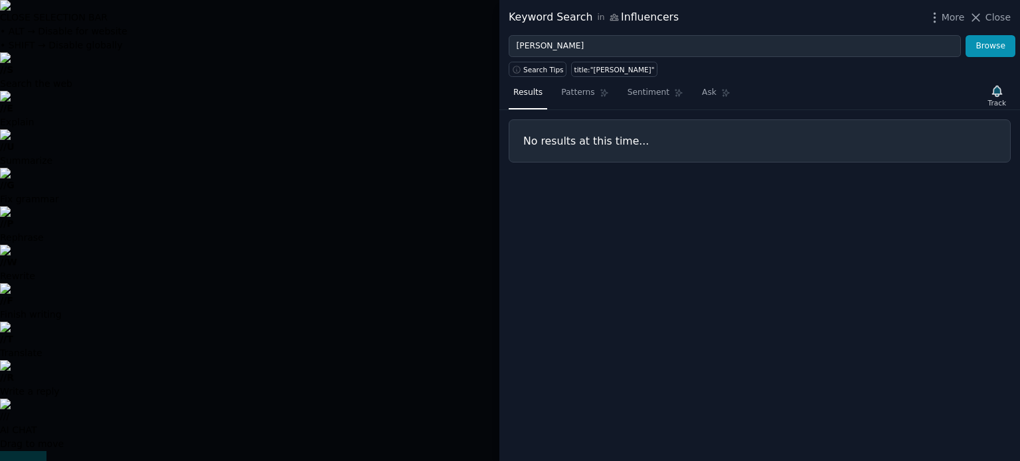
click at [369, 54] on div at bounding box center [510, 230] width 1020 height 461
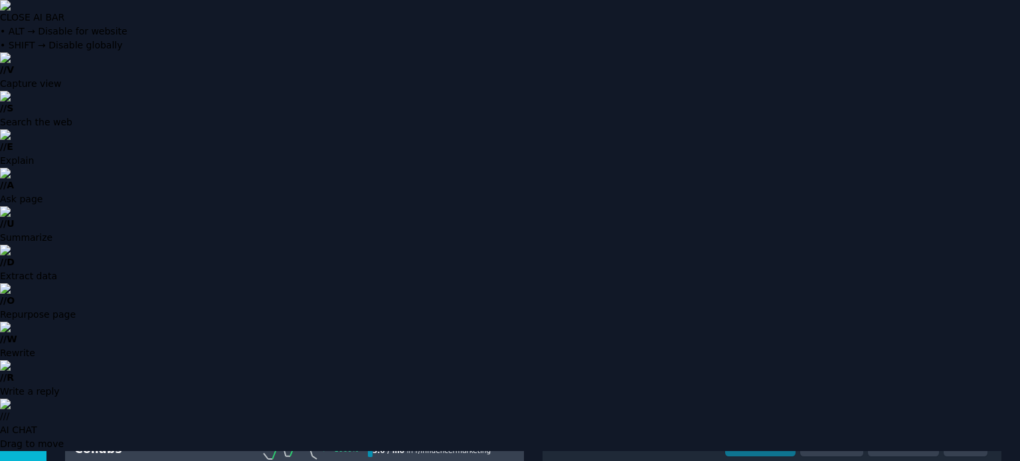
scroll to position [266, 0]
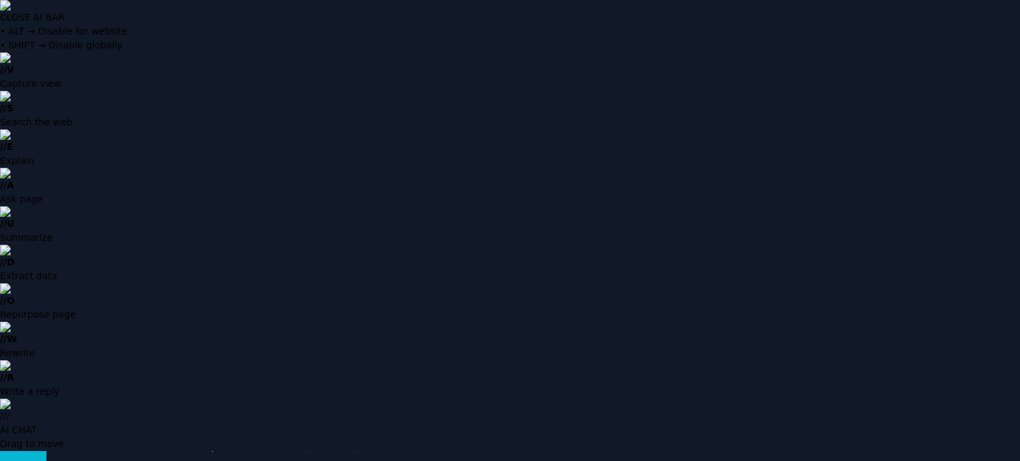
scroll to position [7, 0]
type input "austin mcbroom"
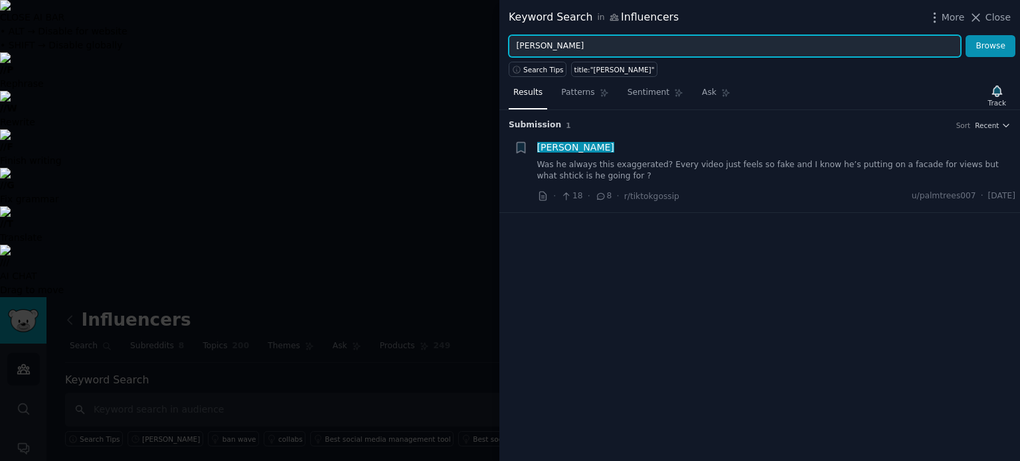
click at [605, 47] on input "austin mcbroom" at bounding box center [735, 46] width 452 height 23
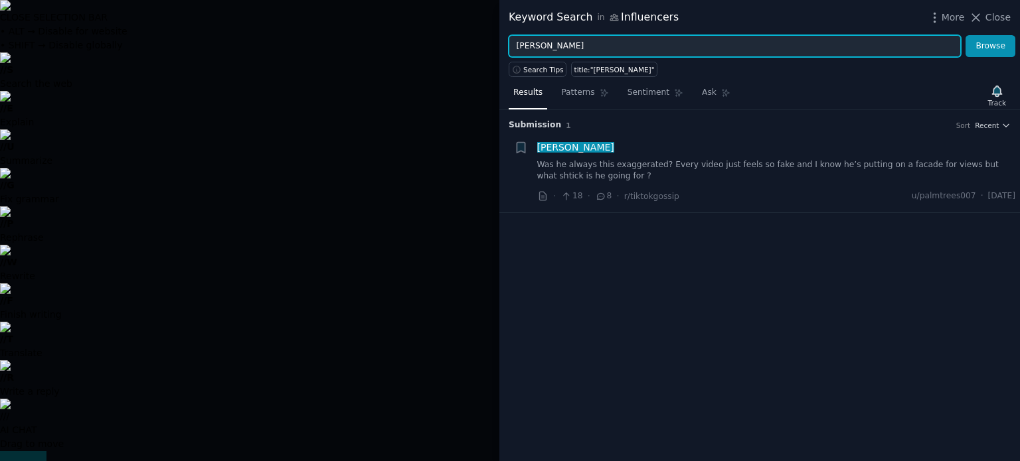
click at [609, 46] on input "austin mcbroom" at bounding box center [735, 46] width 452 height 23
click at [611, 44] on input "austin mcbroom" at bounding box center [735, 46] width 452 height 23
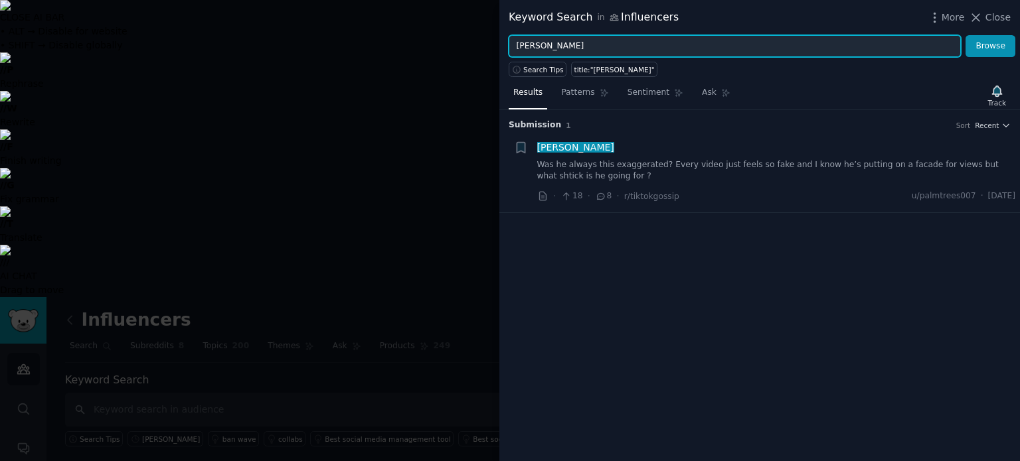
click at [611, 44] on input "austin mcbroom" at bounding box center [735, 46] width 452 height 23
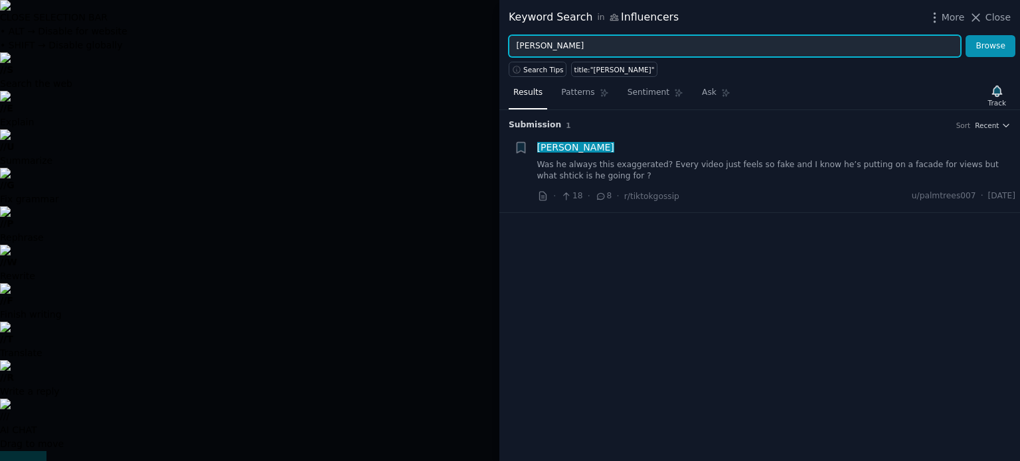
click at [611, 44] on input "austin mcbroom" at bounding box center [735, 46] width 452 height 23
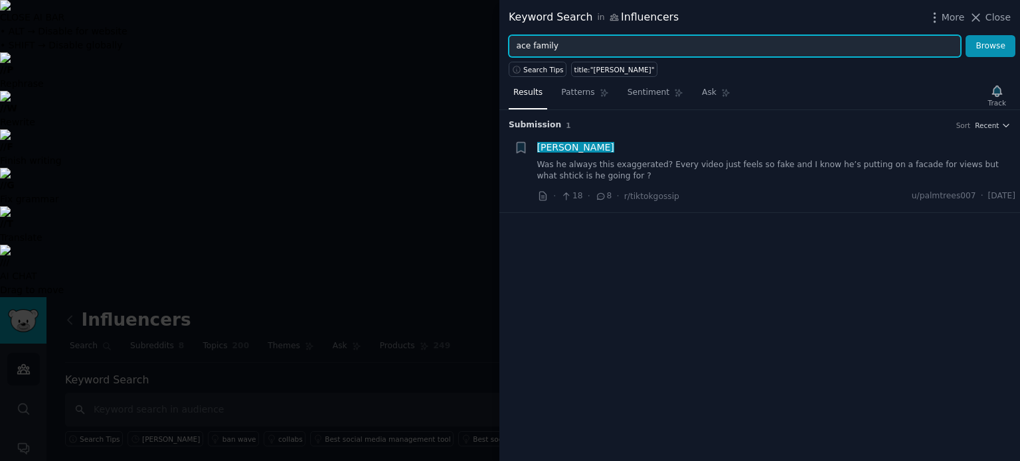
type input "ace family"
click at [965, 35] on button "Browse" at bounding box center [990, 46] width 50 height 23
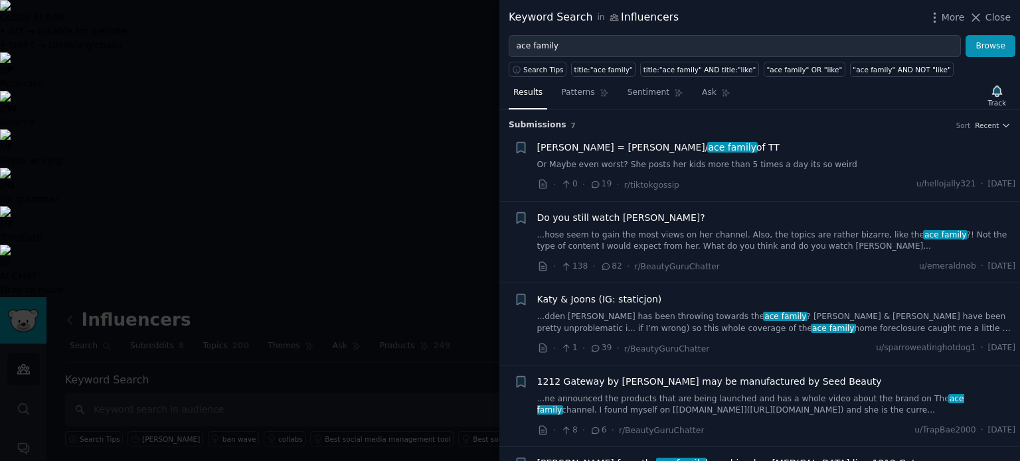
click at [447, 89] on div at bounding box center [510, 230] width 1020 height 461
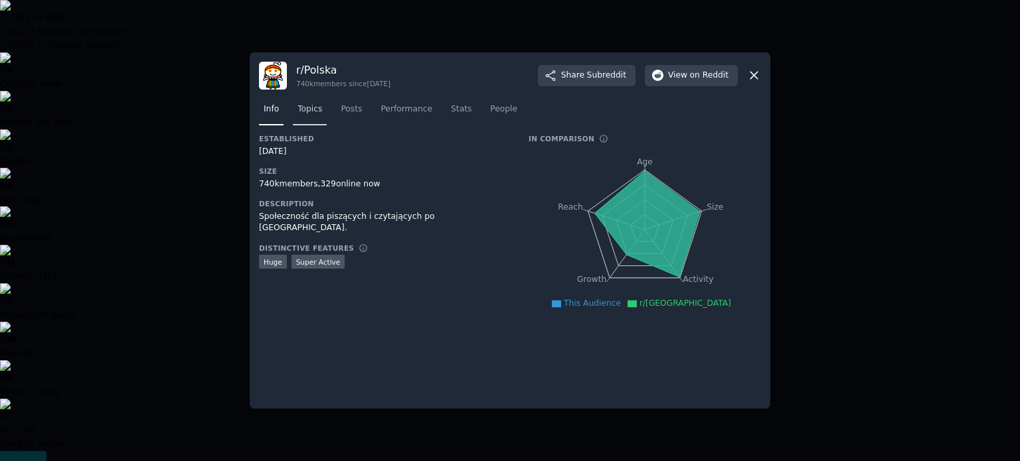
click at [313, 109] on span "Topics" at bounding box center [309, 110] width 25 height 12
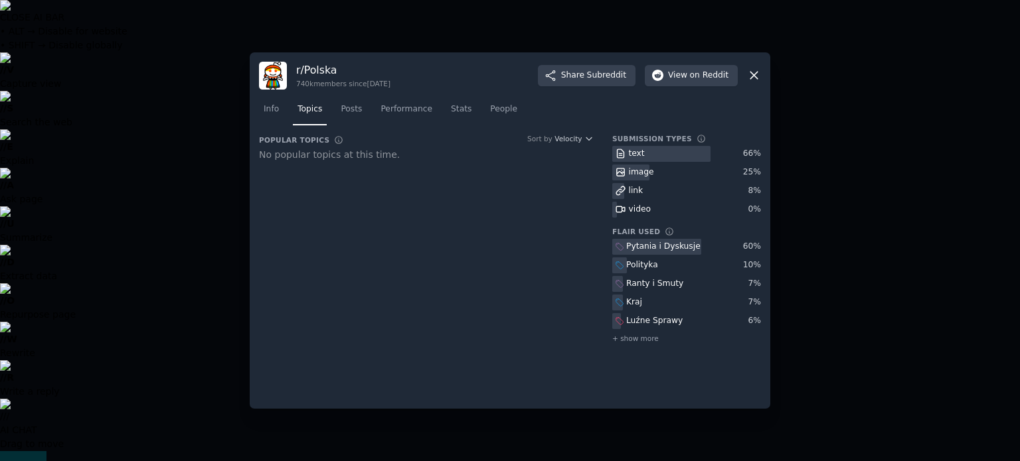
click at [651, 327] on div "Luźne Sprawy" at bounding box center [654, 321] width 56 height 12
click at [341, 106] on span "Posts" at bounding box center [351, 110] width 21 height 12
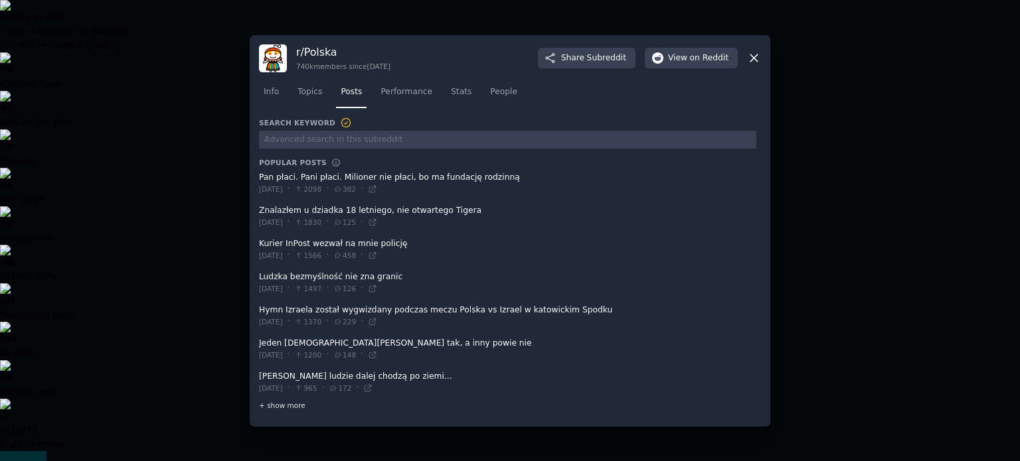
click at [276, 401] on span "+ show more" at bounding box center [282, 405] width 46 height 9
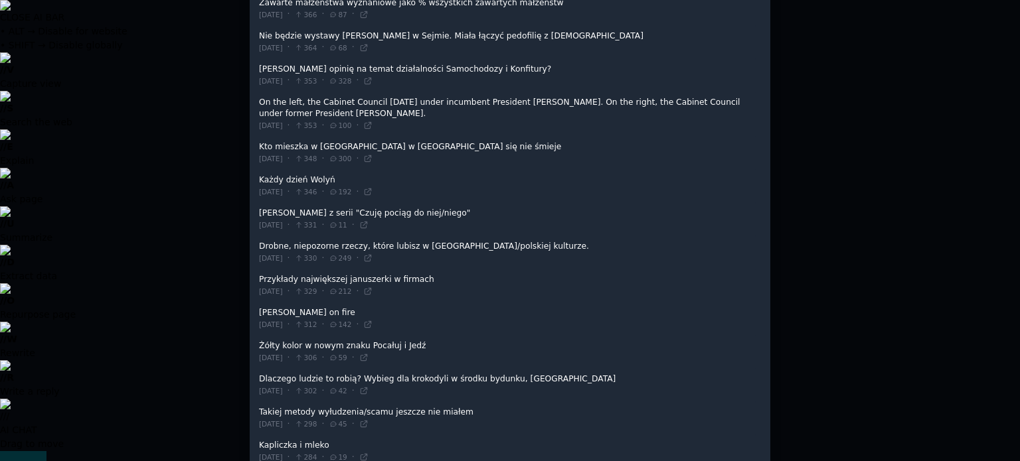
scroll to position [1374, 0]
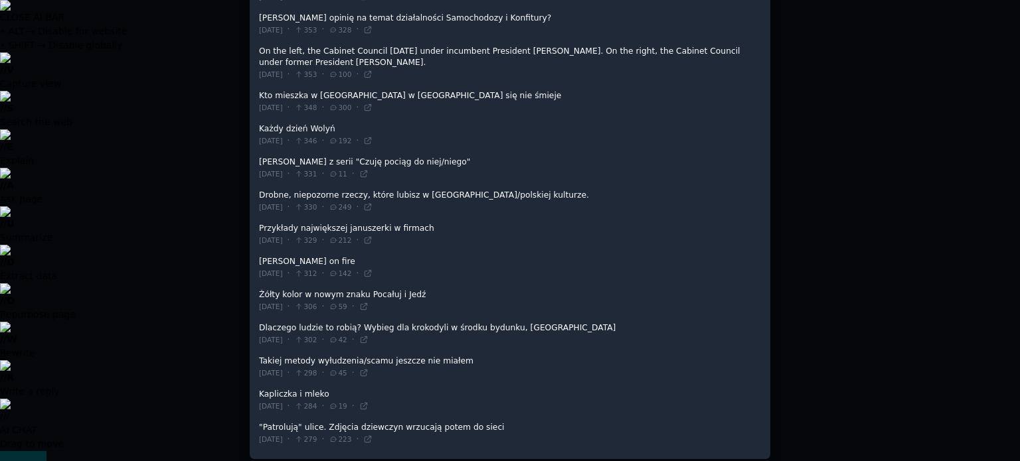
click at [160, 270] on div at bounding box center [510, 230] width 1020 height 461
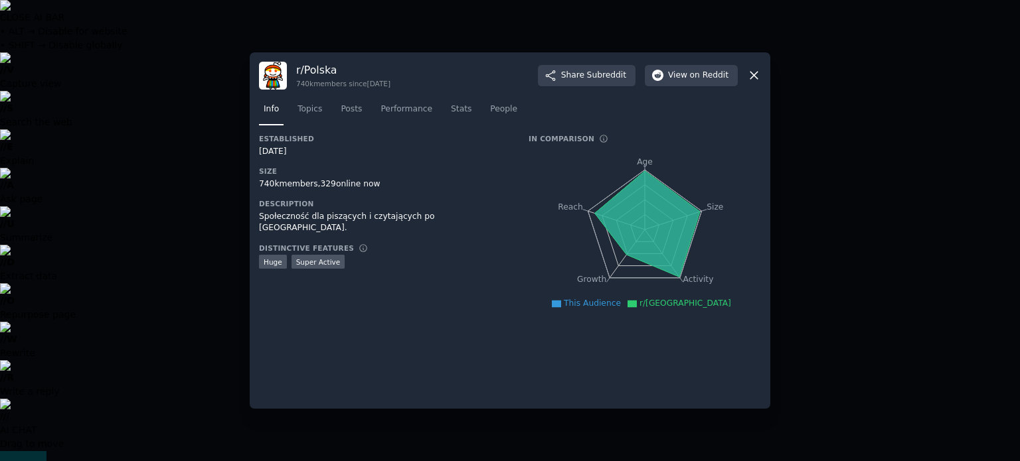
click at [230, 262] on div at bounding box center [510, 230] width 1020 height 461
